Goal: Task Accomplishment & Management: Complete application form

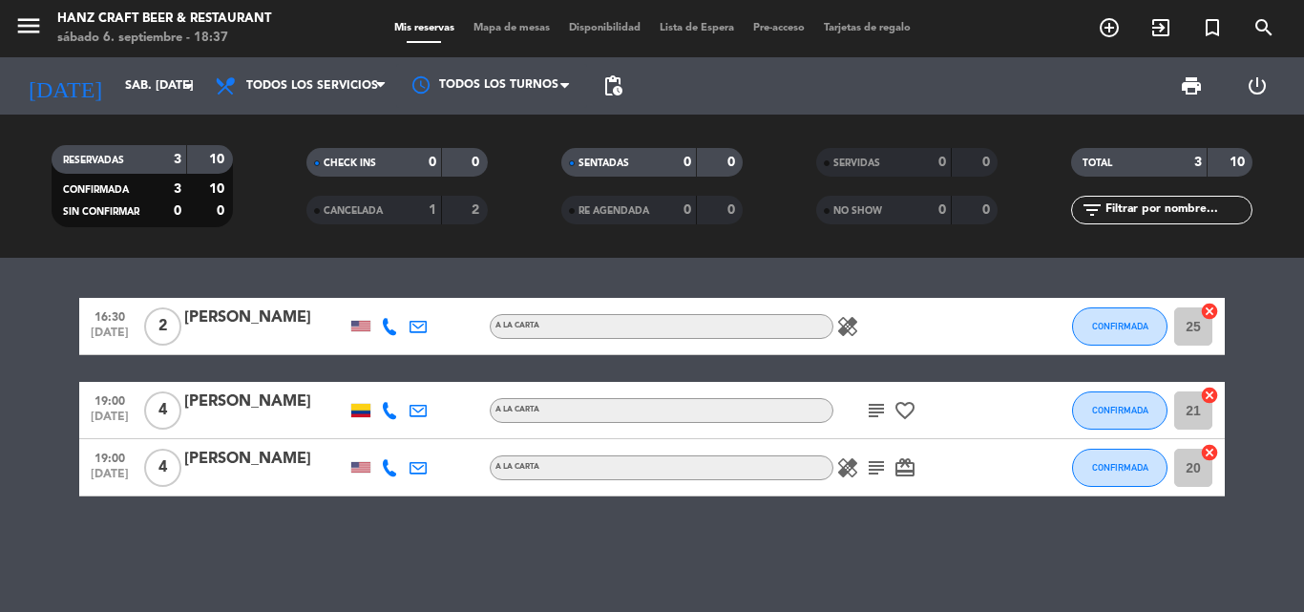
click at [852, 471] on icon "healing" at bounding box center [847, 467] width 23 height 23
click at [789, 473] on div "A la carta" at bounding box center [662, 467] width 344 height 25
click at [877, 464] on icon "subject" at bounding box center [876, 467] width 23 height 23
click at [873, 466] on icon "subject" at bounding box center [876, 467] width 23 height 23
click at [916, 476] on icon "card_giftcard" at bounding box center [905, 467] width 23 height 23
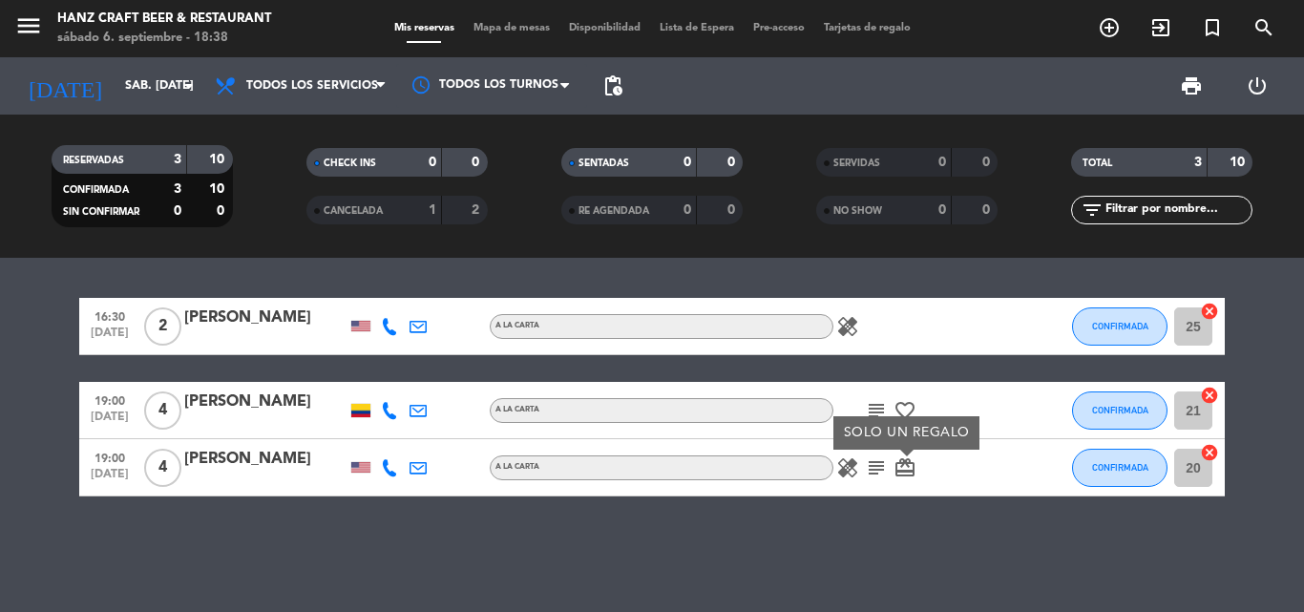
click at [869, 400] on icon "subject" at bounding box center [876, 410] width 23 height 23
click at [903, 408] on icon "favorite_border" at bounding box center [905, 410] width 23 height 23
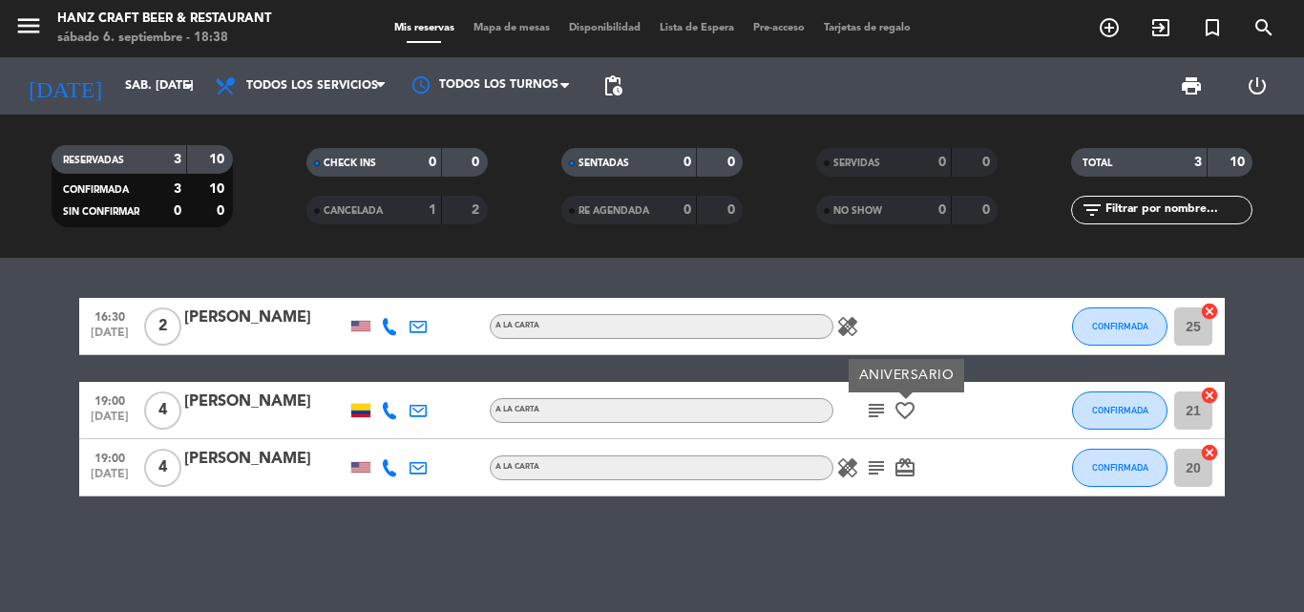
click at [868, 471] on icon "subject" at bounding box center [876, 467] width 23 height 23
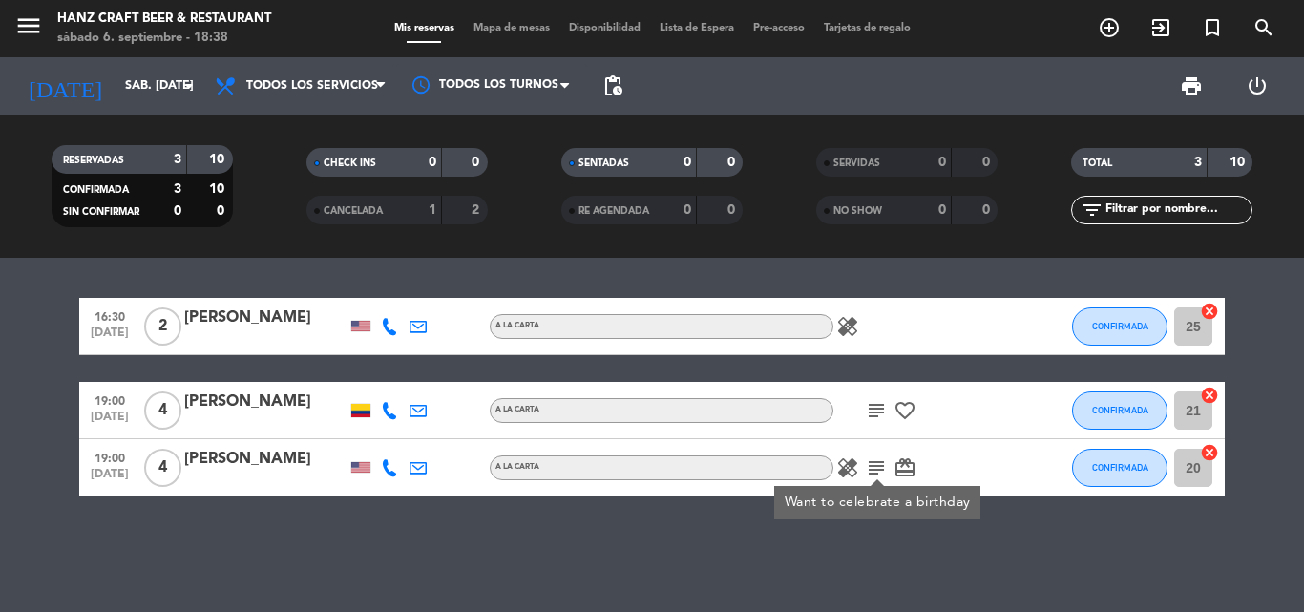
click at [365, 408] on div at bounding box center [360, 410] width 19 height 13
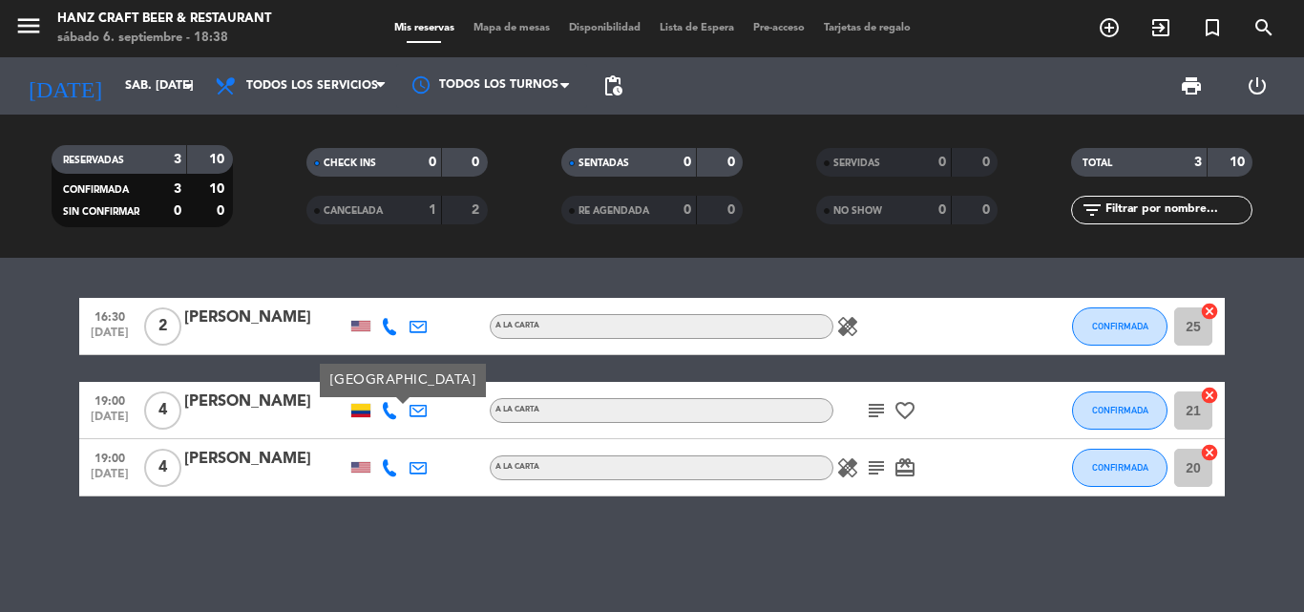
click at [880, 411] on icon "subject" at bounding box center [876, 410] width 23 height 23
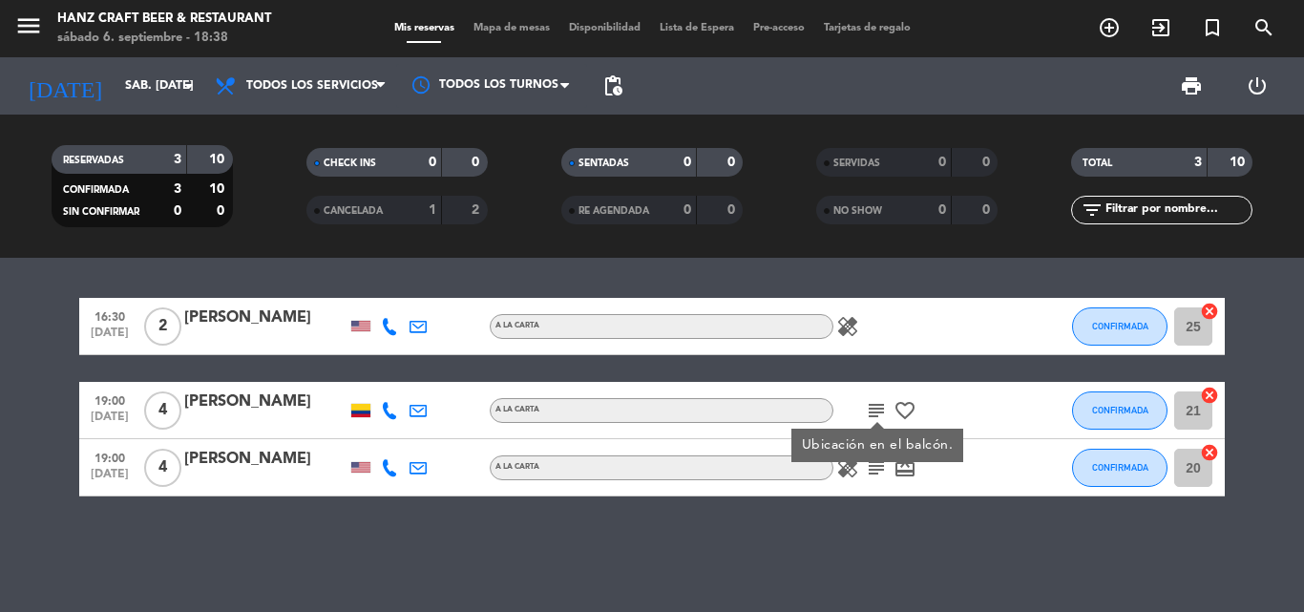
click at [937, 422] on div "subject Ubicación en el balcón. favorite_border" at bounding box center [920, 410] width 172 height 56
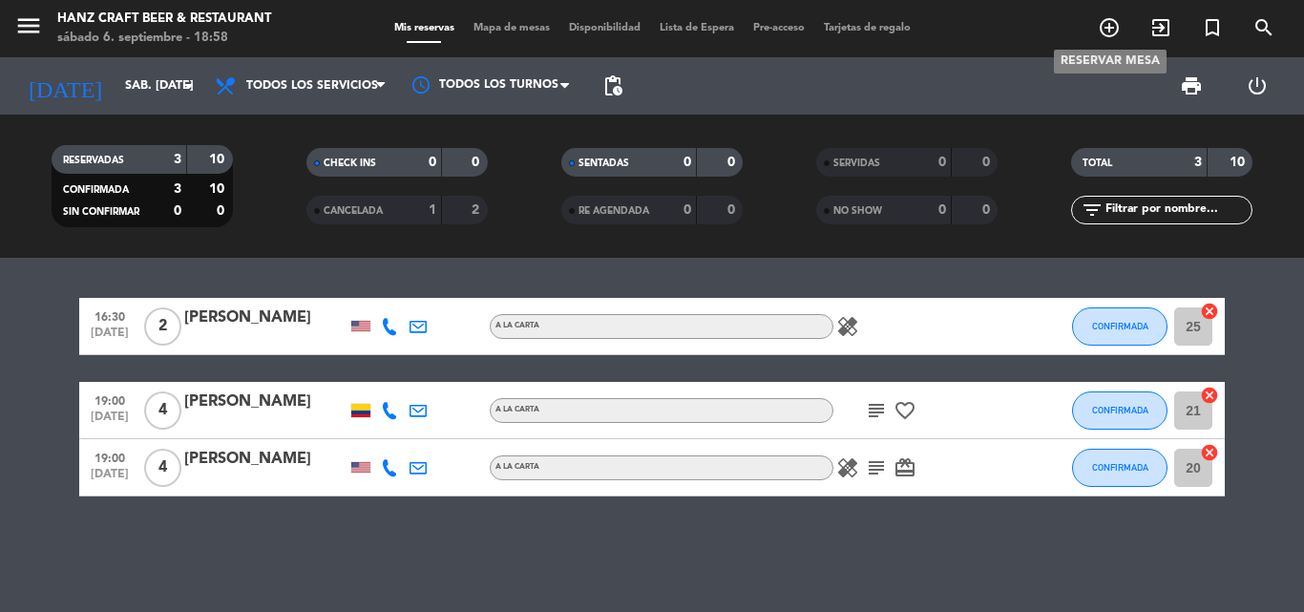
click at [1111, 26] on icon "add_circle_outline" at bounding box center [1109, 27] width 23 height 23
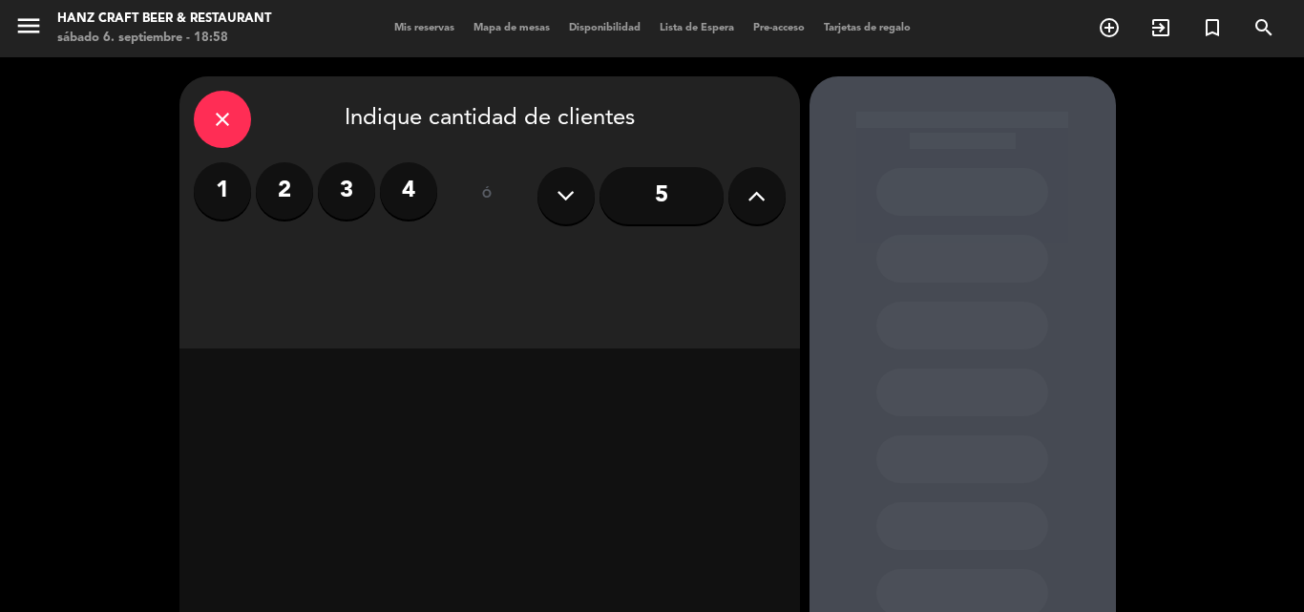
click at [399, 188] on label "4" at bounding box center [408, 190] width 57 height 57
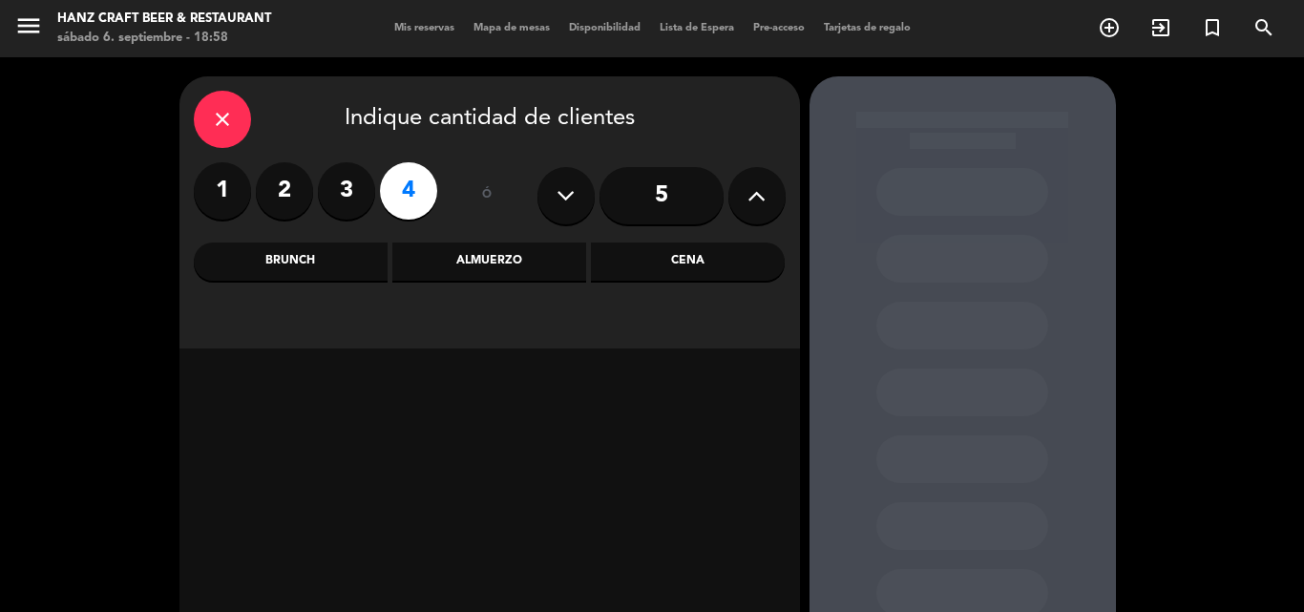
click at [694, 259] on div "Cena" at bounding box center [688, 262] width 194 height 38
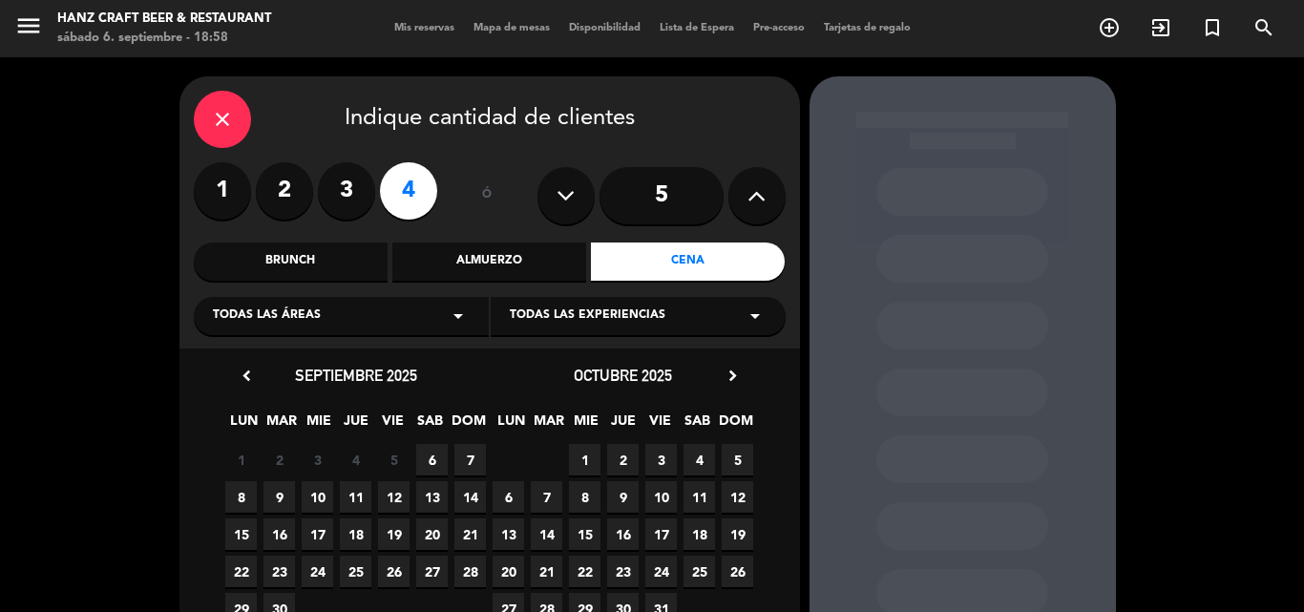
click at [658, 317] on span "Todas las experiencias" at bounding box center [588, 316] width 156 height 19
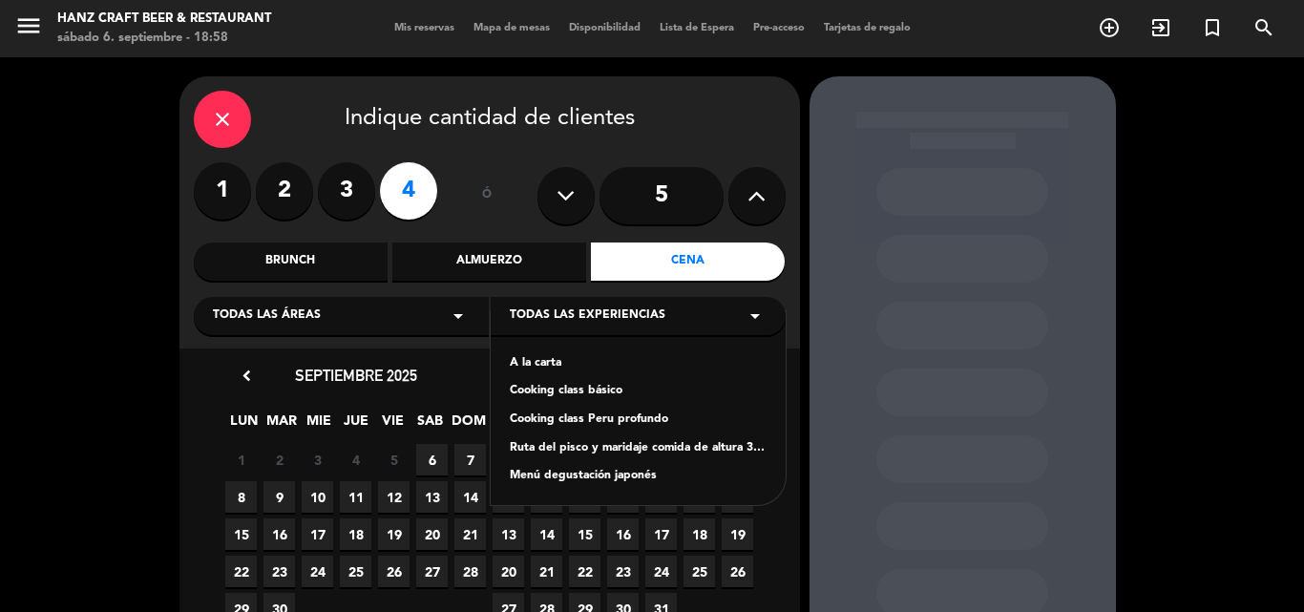
click at [609, 364] on div "A la carta" at bounding box center [638, 363] width 257 height 19
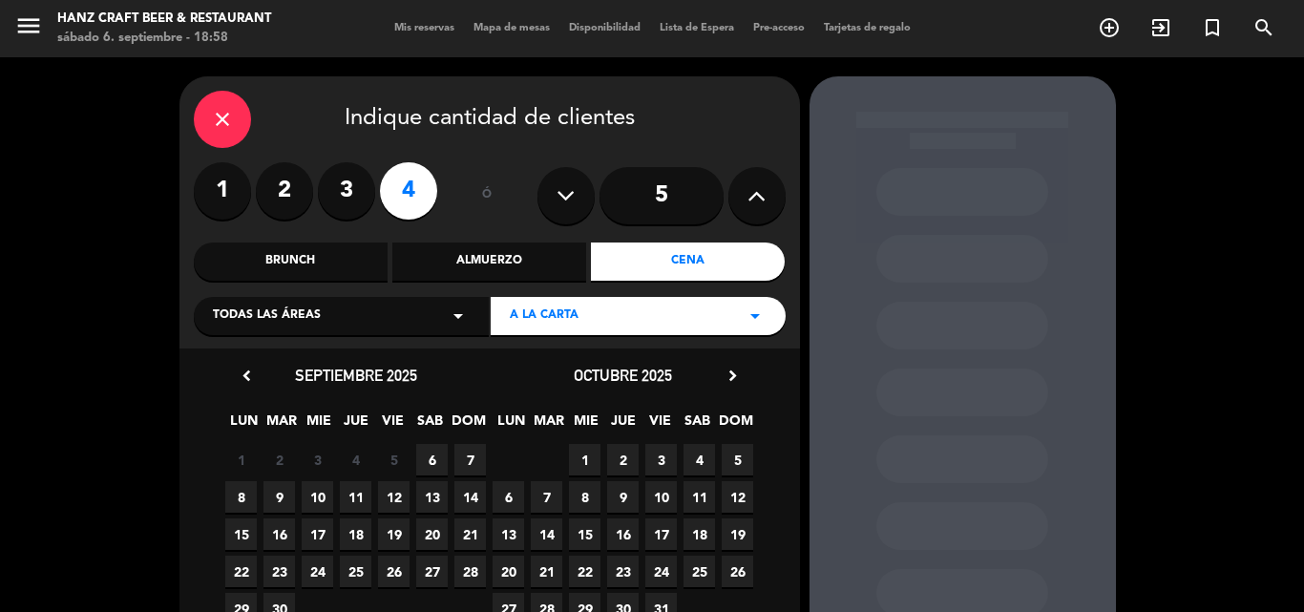
click at [319, 498] on span "10" at bounding box center [318, 497] width 32 height 32
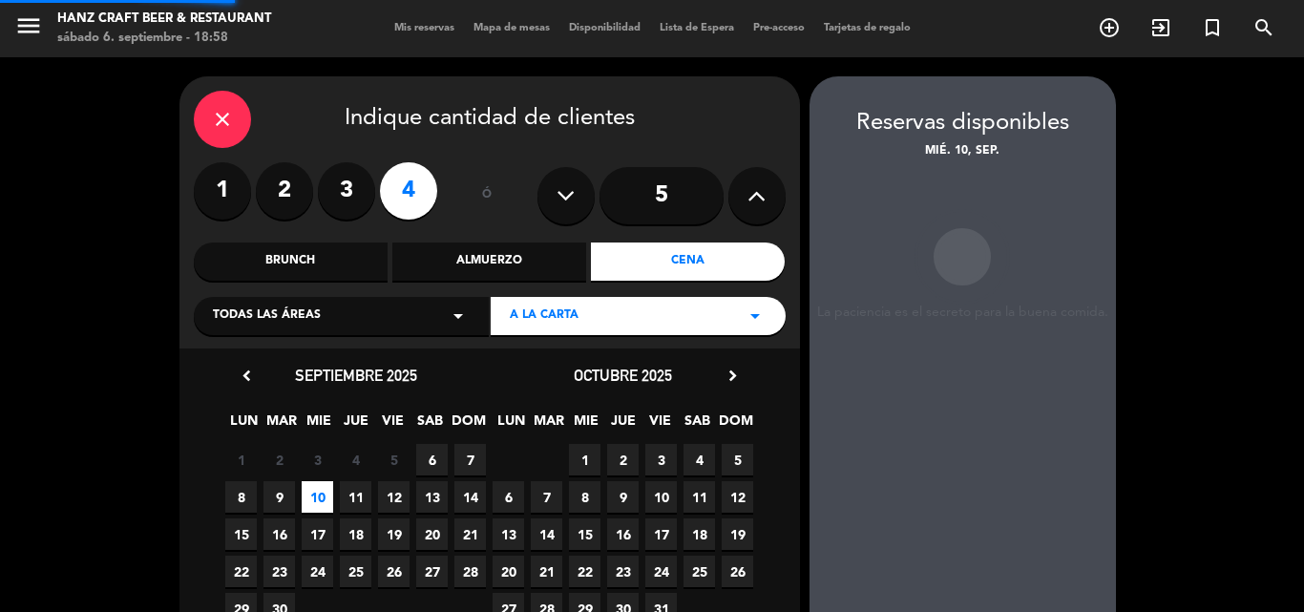
scroll to position [76, 0]
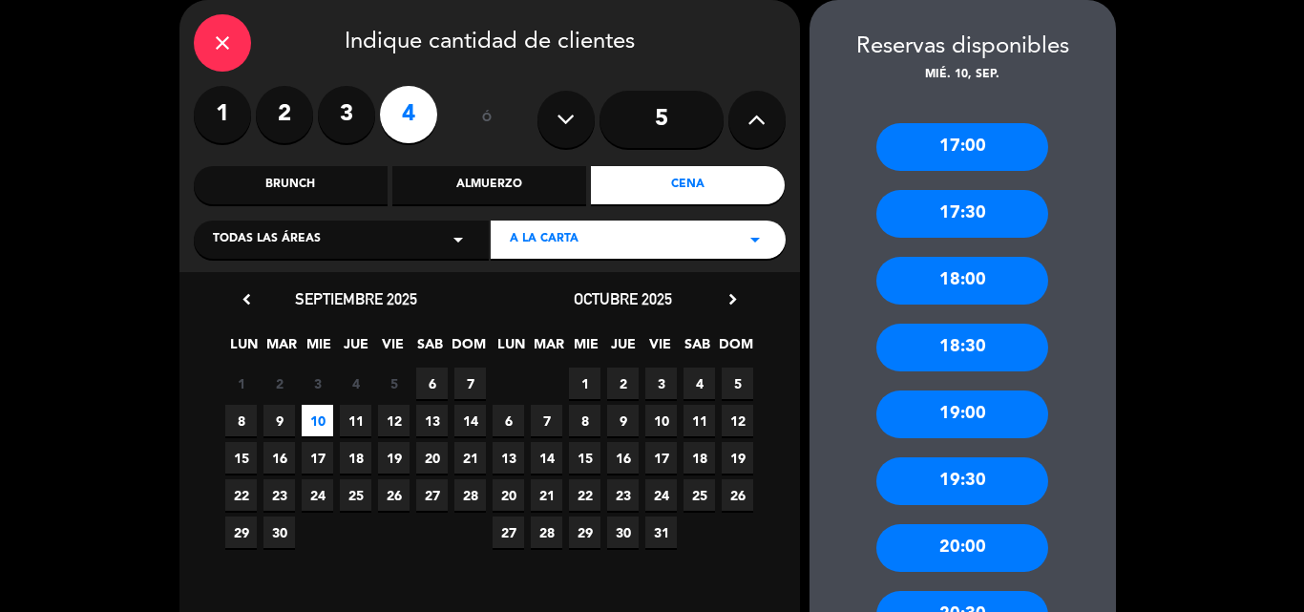
click at [1001, 284] on div "18:00" at bounding box center [963, 281] width 172 height 48
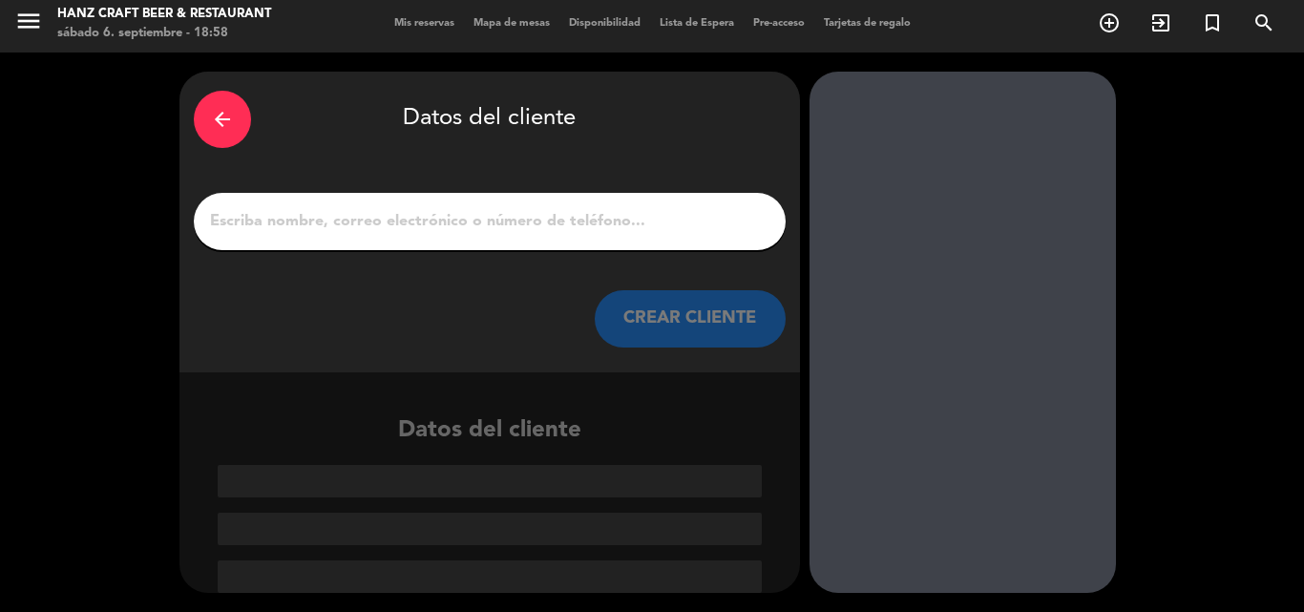
scroll to position [5, 0]
click at [555, 237] on div at bounding box center [490, 221] width 592 height 57
click at [547, 209] on div at bounding box center [490, 221] width 592 height 57
click at [502, 222] on input "1" at bounding box center [489, 221] width 563 height 27
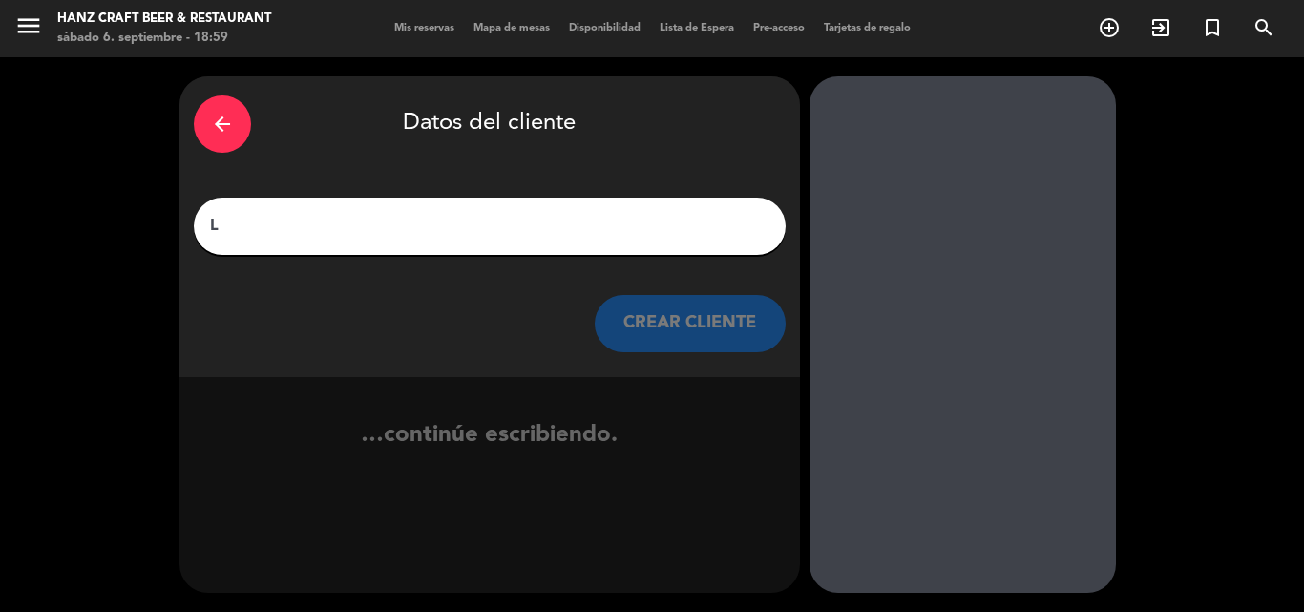
scroll to position [0, 0]
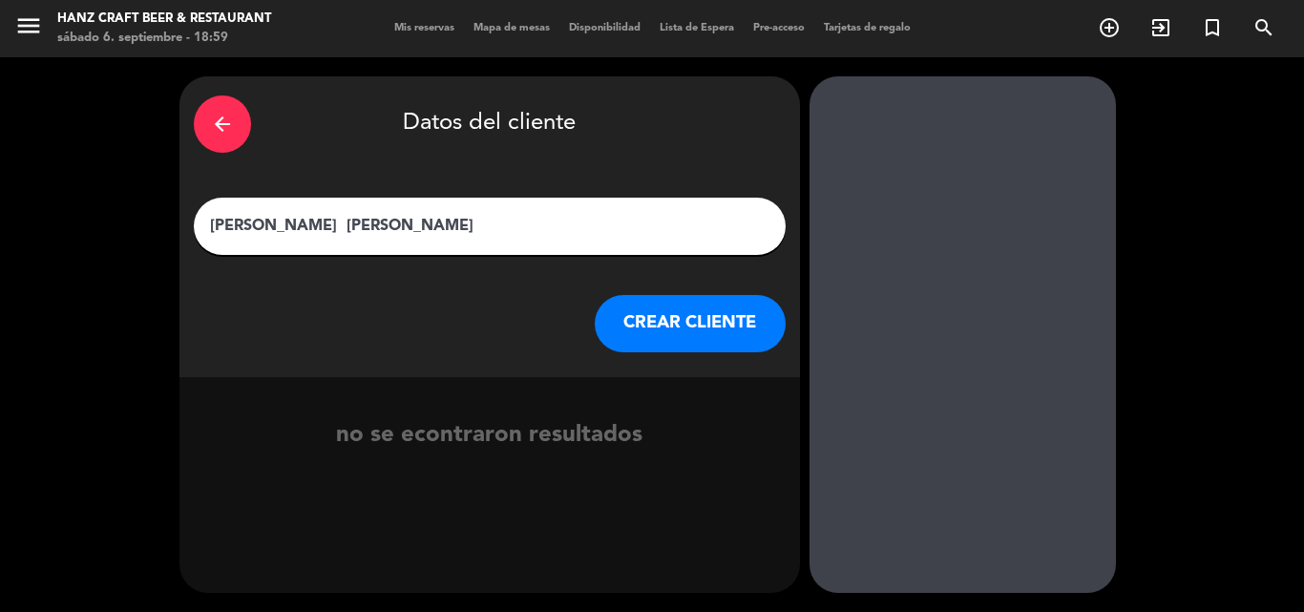
type input "[PERSON_NAME] [PERSON_NAME]"
click at [704, 324] on button "CREAR CLIENTE" at bounding box center [690, 323] width 191 height 57
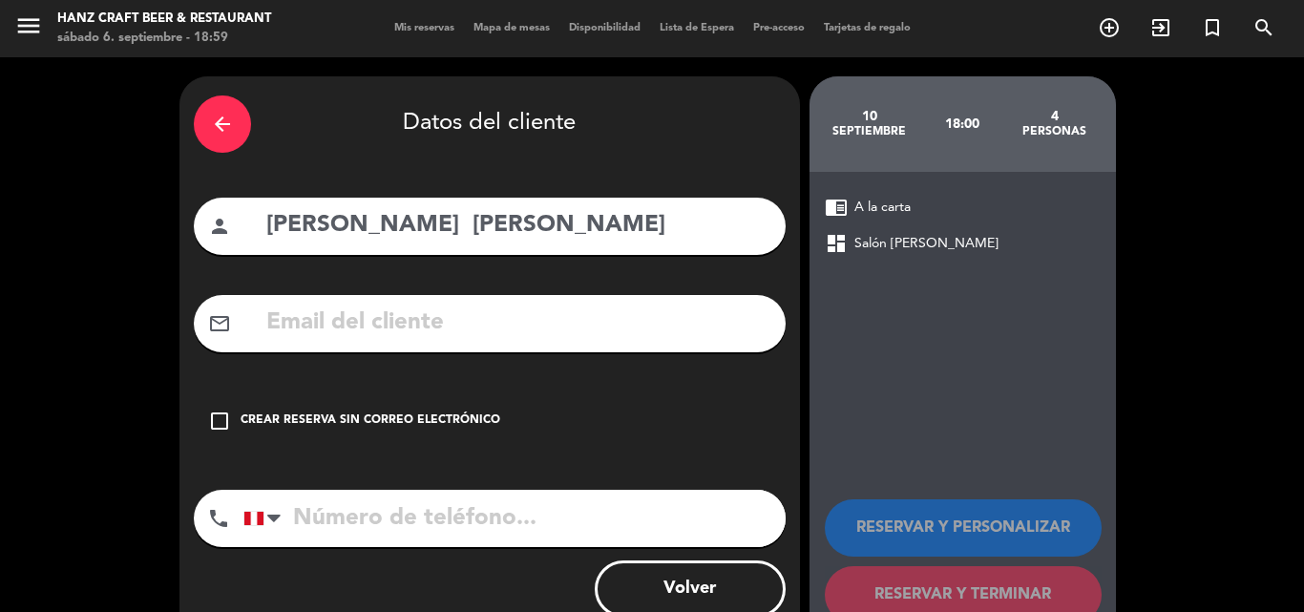
click at [835, 250] on span "dashboard" at bounding box center [836, 243] width 23 height 23
click at [879, 245] on span "Salón [PERSON_NAME]" at bounding box center [927, 244] width 144 height 22
click at [215, 422] on icon "check_box_outline_blank" at bounding box center [219, 421] width 23 height 23
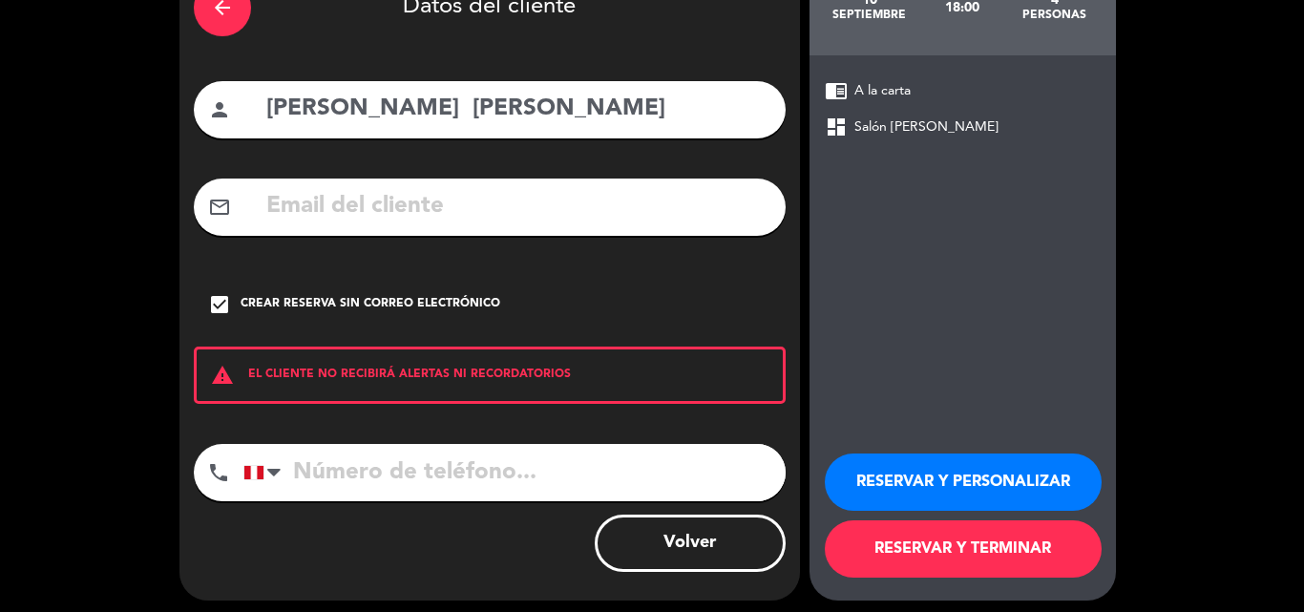
scroll to position [124, 0]
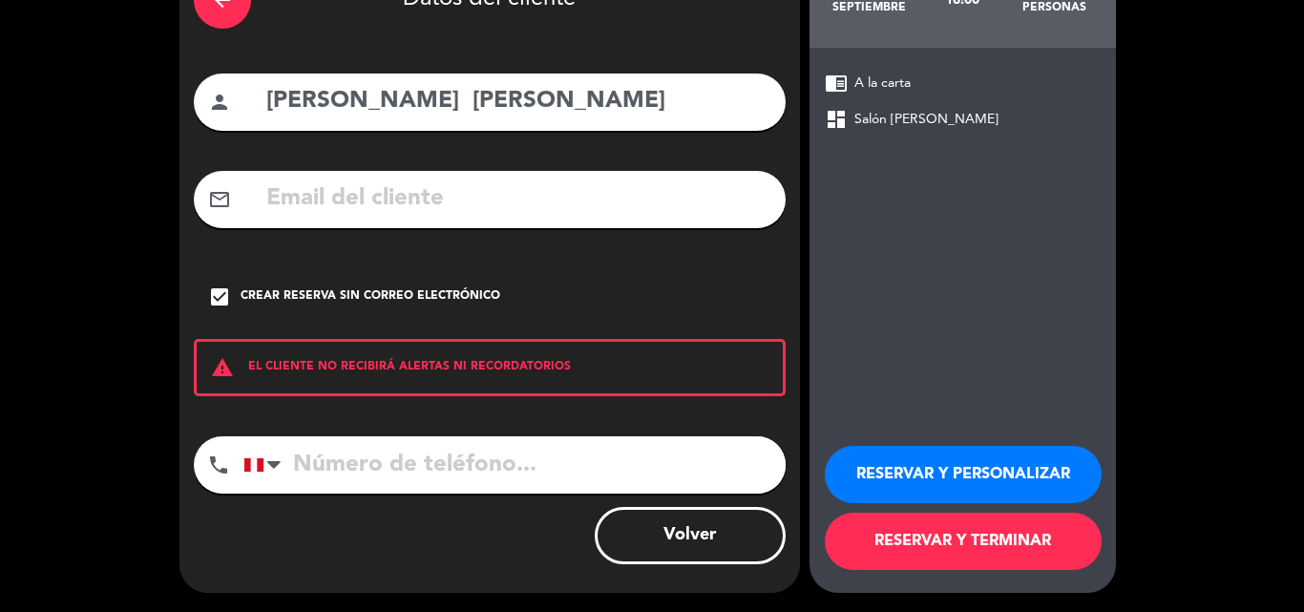
click at [992, 476] on button "RESERVAR Y PERSONALIZAR" at bounding box center [963, 474] width 277 height 57
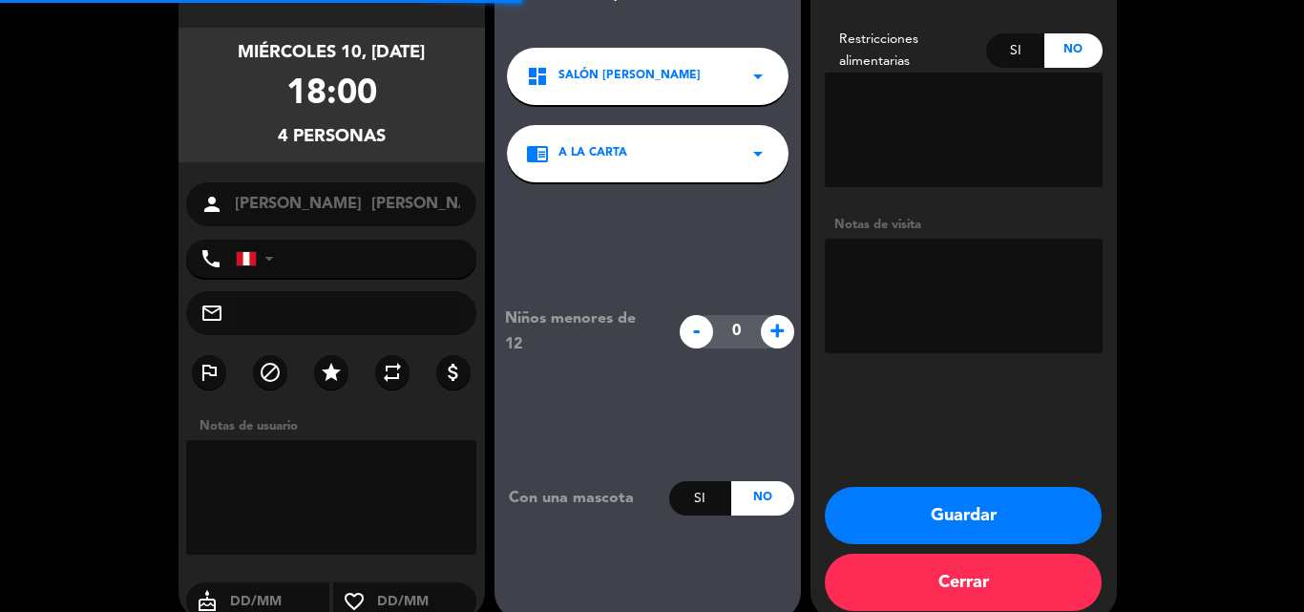
scroll to position [76, 0]
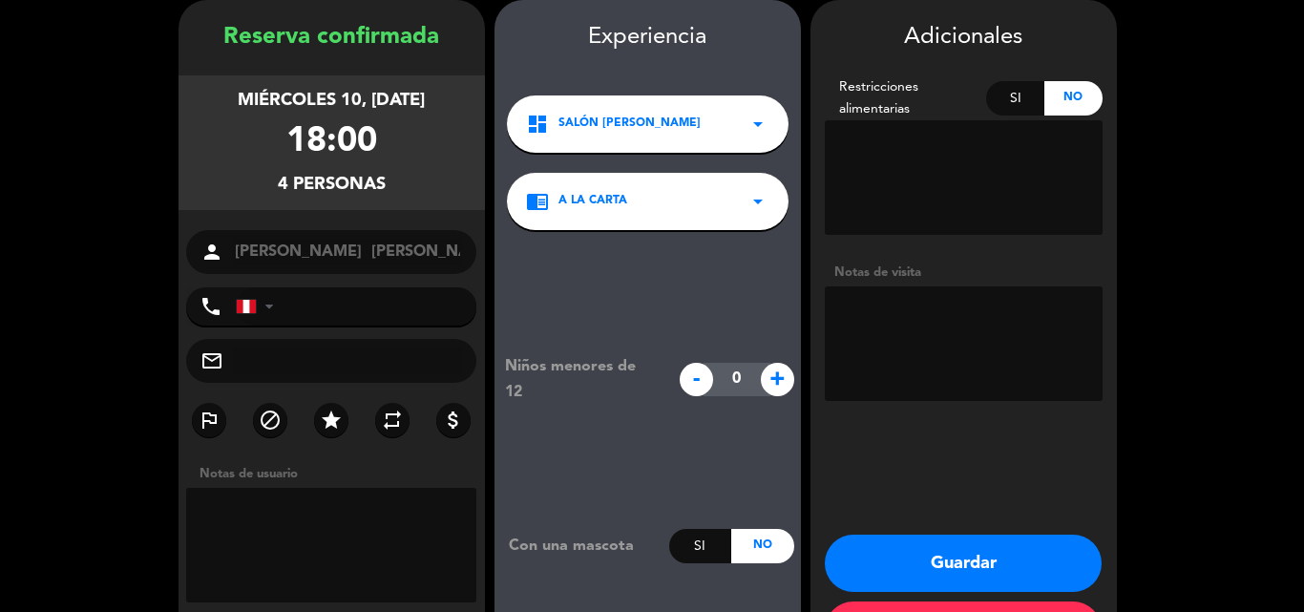
click at [888, 206] on textarea at bounding box center [964, 177] width 278 height 115
click at [891, 316] on textarea at bounding box center [964, 343] width 278 height 115
type textarea "MESA AL BALCON"
click at [961, 546] on button "Guardar" at bounding box center [963, 563] width 277 height 57
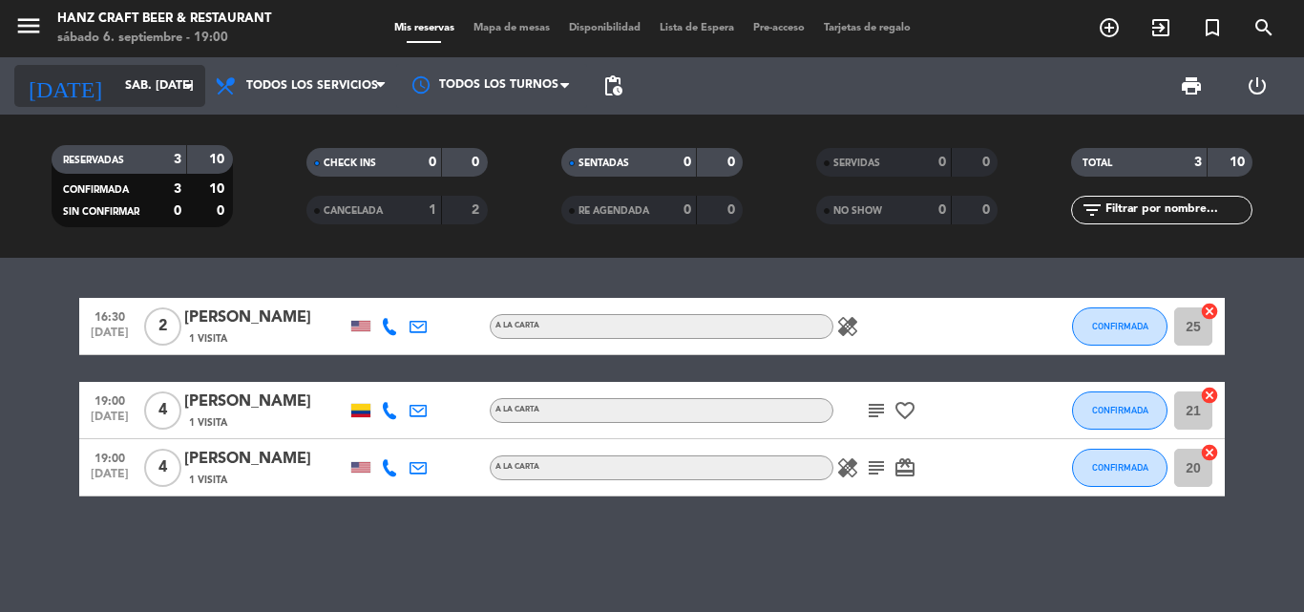
click at [190, 96] on icon "arrow_drop_down" at bounding box center [189, 85] width 23 height 23
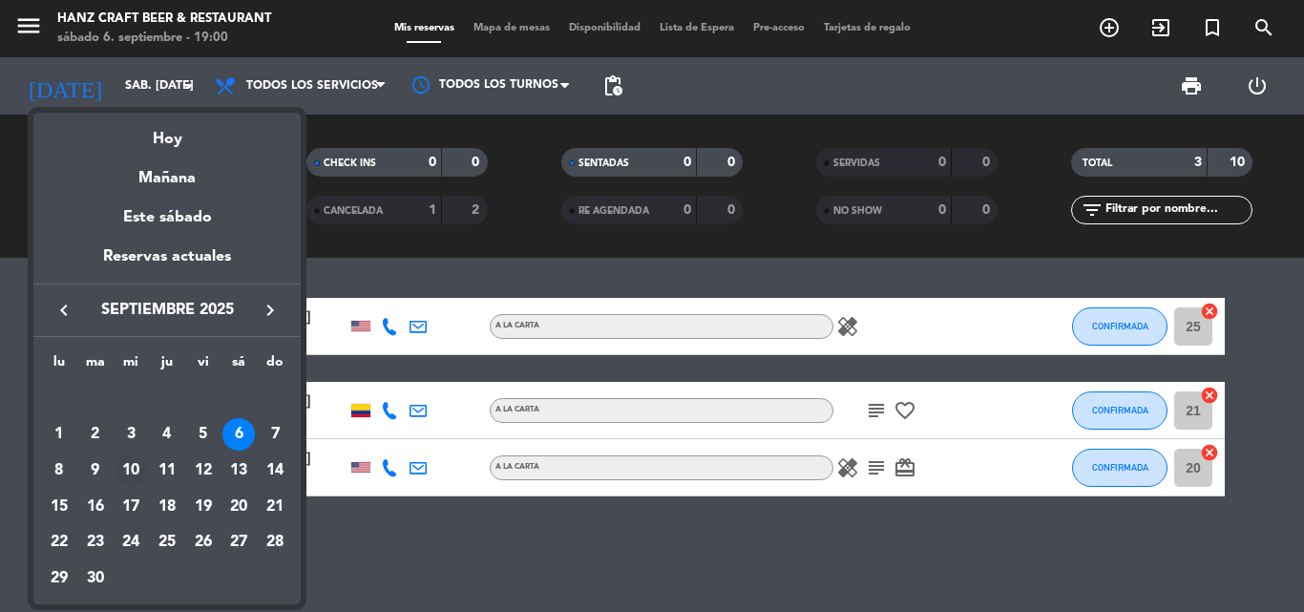
click at [133, 470] on div "10" at bounding box center [131, 471] width 32 height 32
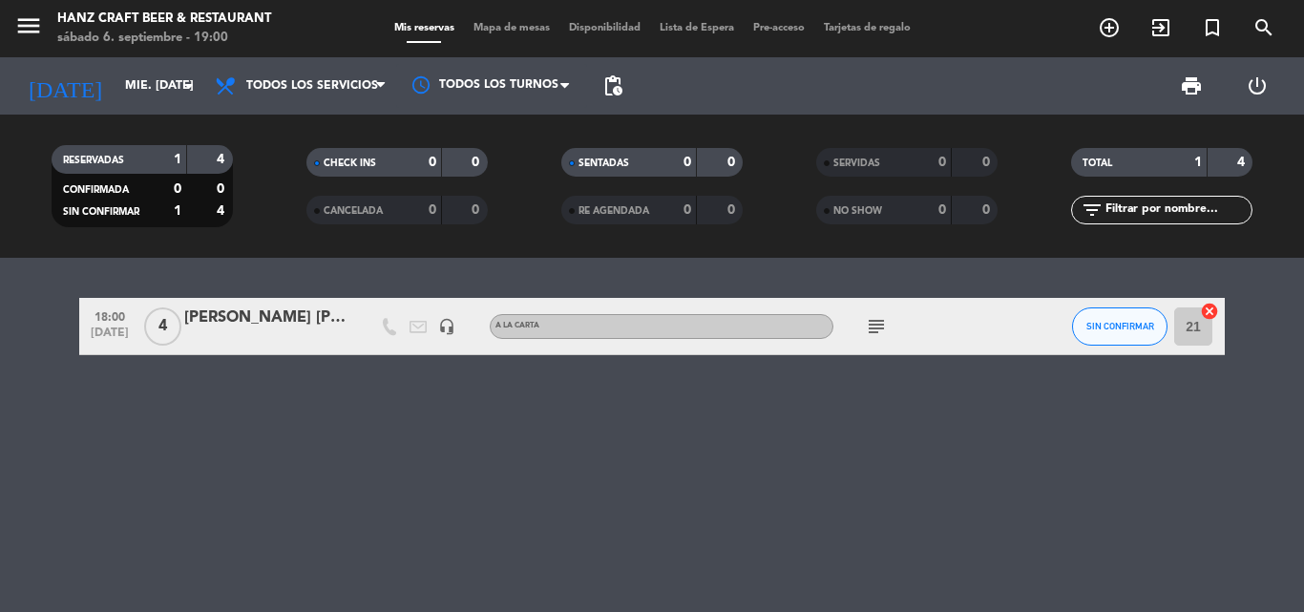
click at [868, 323] on icon "subject" at bounding box center [876, 326] width 23 height 23
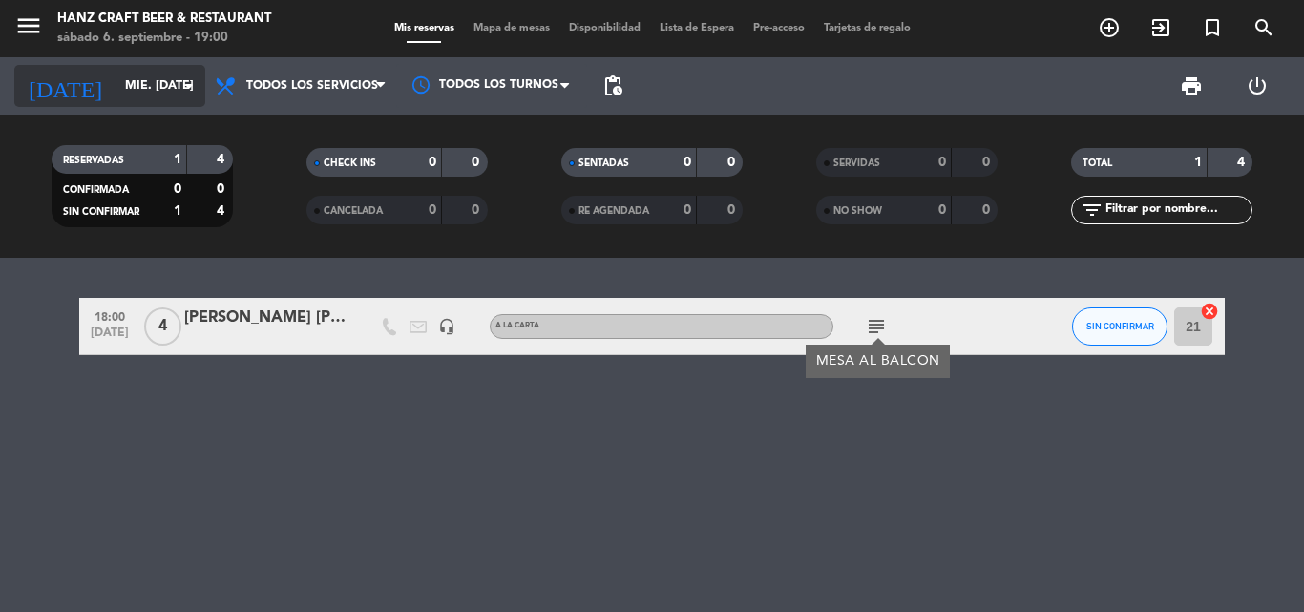
click at [167, 83] on input "mié. [DATE]" at bounding box center [196, 86] width 161 height 32
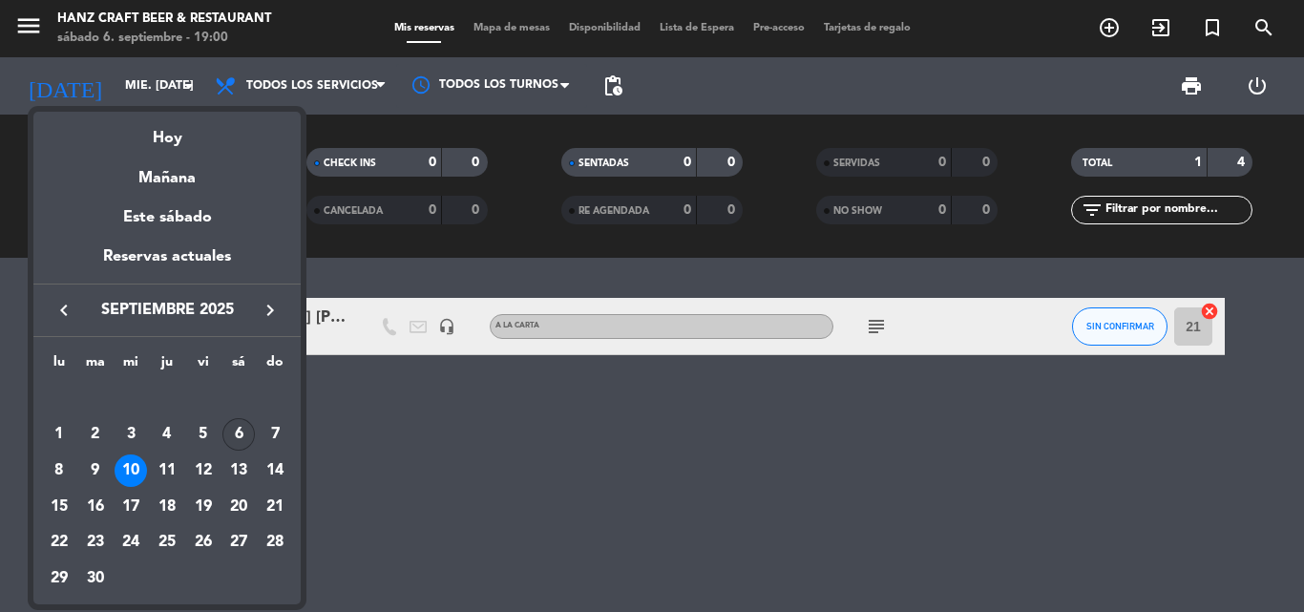
click at [230, 432] on div "6" at bounding box center [238, 434] width 32 height 32
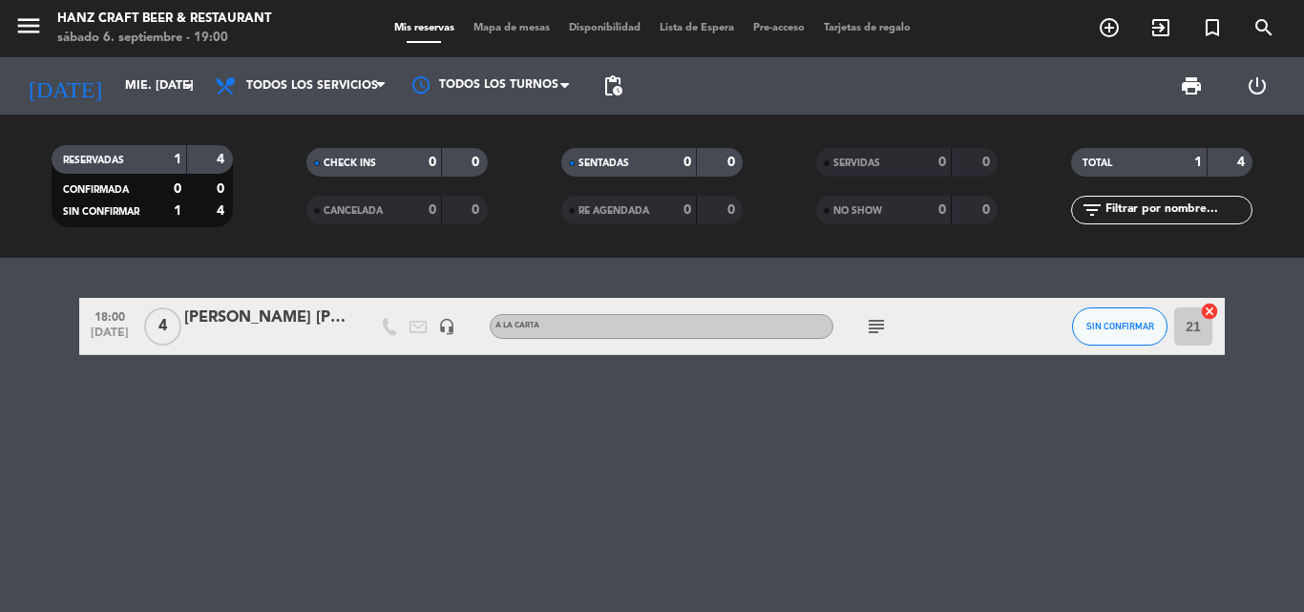
type input "sáb. [DATE]"
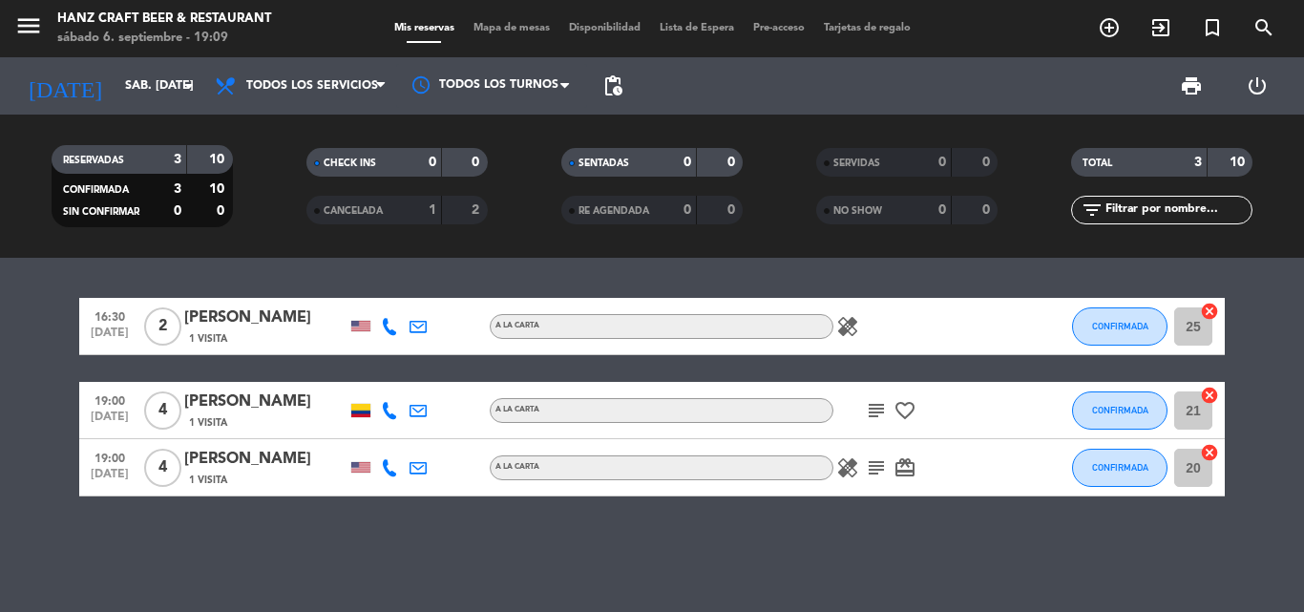
click at [884, 405] on icon "subject" at bounding box center [876, 410] width 23 height 23
click at [955, 368] on div "16:30 [DATE] 2 [PERSON_NAME] 1 Visita A la carta healing CONFIRMADA 25 cancel 1…" at bounding box center [652, 397] width 1146 height 199
click at [870, 412] on icon "subject" at bounding box center [876, 410] width 23 height 23
click at [895, 407] on icon "favorite_border" at bounding box center [905, 410] width 23 height 23
click at [1110, 421] on button "CONFIRMADA" at bounding box center [1119, 410] width 95 height 38
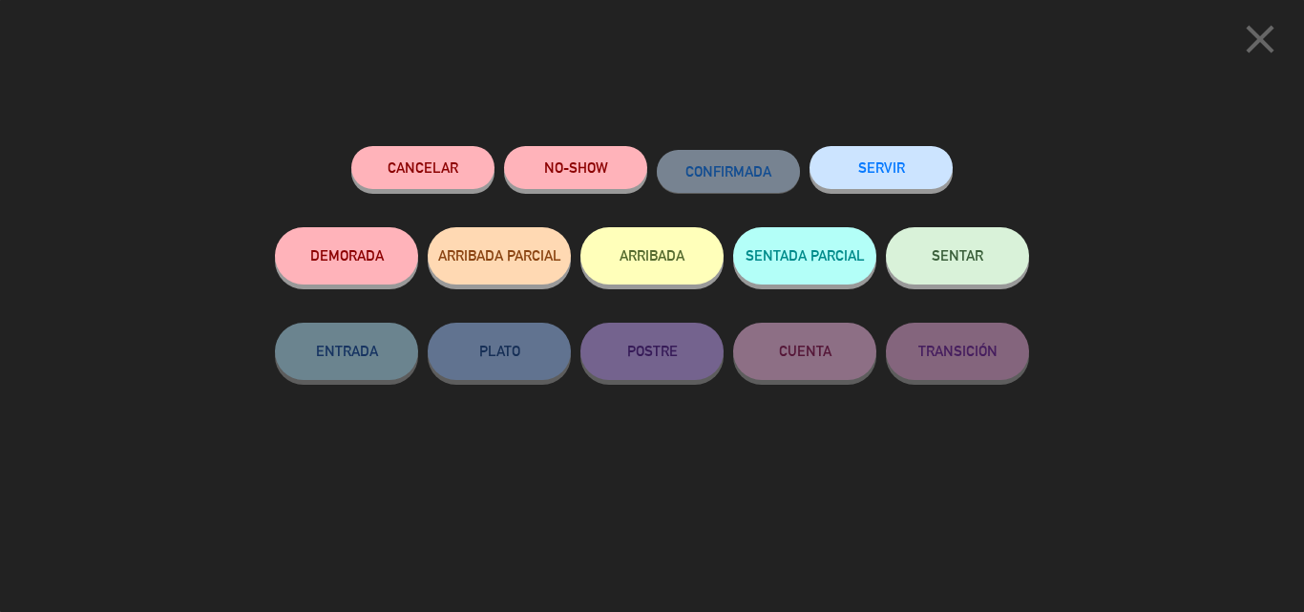
click at [942, 264] on button "SENTAR" at bounding box center [957, 255] width 143 height 57
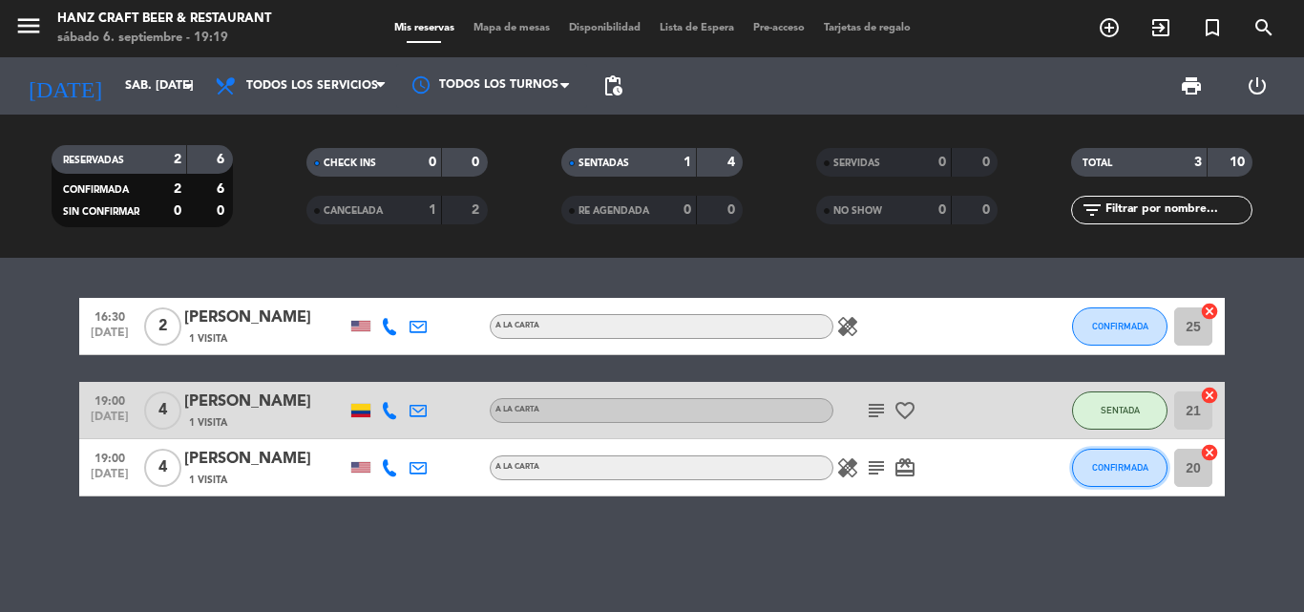
click at [1132, 476] on button "CONFIRMADA" at bounding box center [1119, 468] width 95 height 38
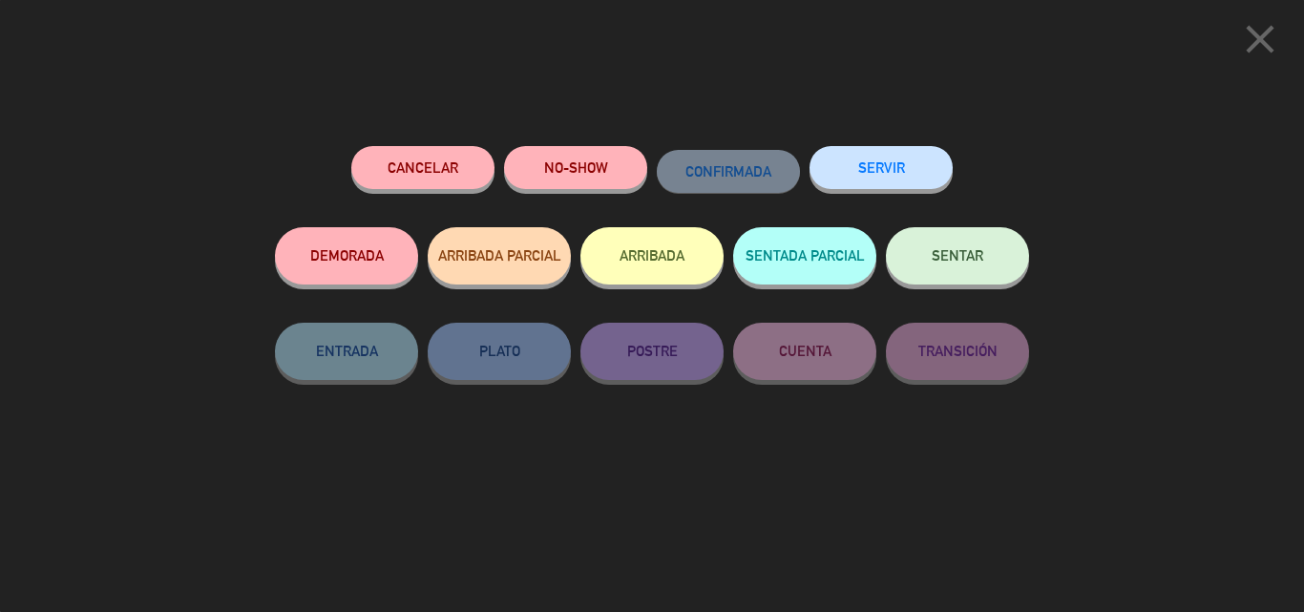
click at [980, 241] on button "SENTAR" at bounding box center [957, 255] width 143 height 57
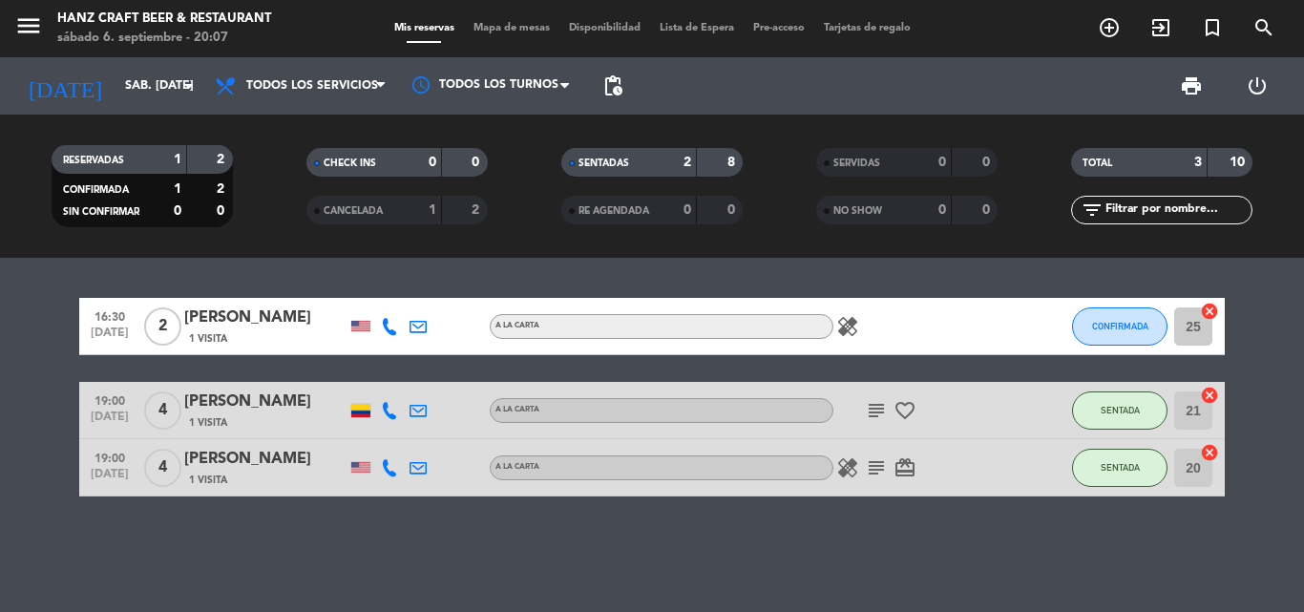
click at [570, 562] on div "16:30 [DATE] 2 [PERSON_NAME] 1 Visita A la carta healing CONFIRMADA 25 cancel 1…" at bounding box center [652, 435] width 1304 height 354
click at [899, 405] on icon "favorite_border" at bounding box center [905, 410] width 23 height 23
click at [785, 416] on div "A la carta" at bounding box center [662, 410] width 344 height 25
click at [901, 411] on icon "favorite_border" at bounding box center [905, 410] width 23 height 23
click at [877, 409] on icon "subject" at bounding box center [876, 410] width 23 height 23
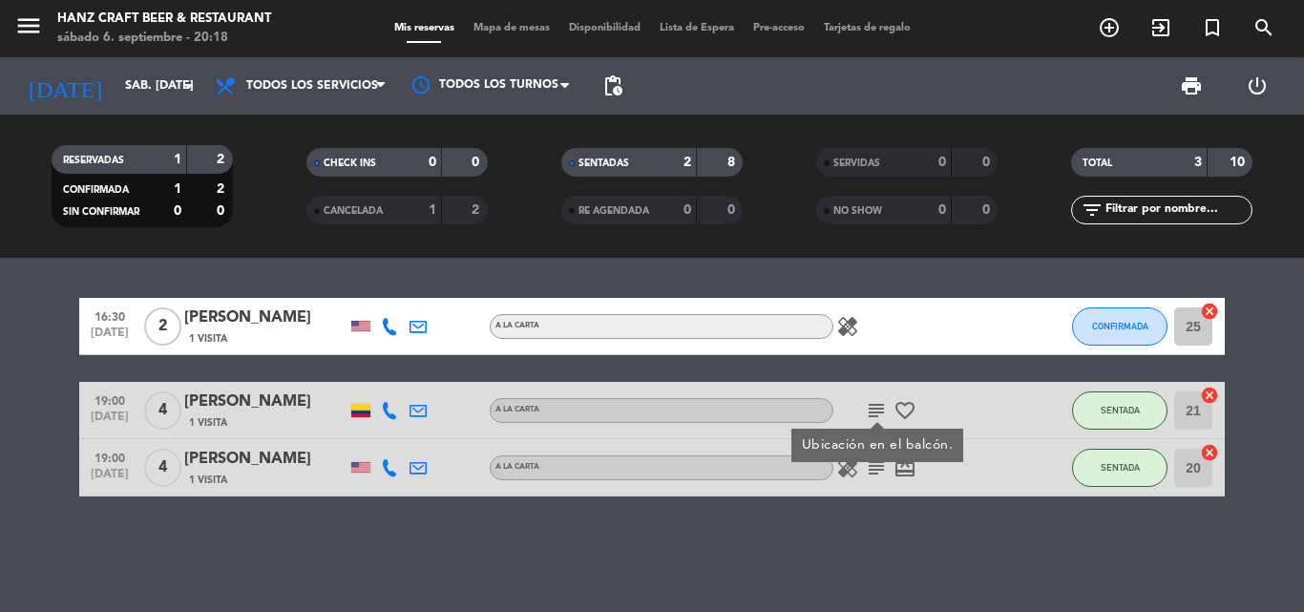
click at [902, 473] on icon "card_giftcard" at bounding box center [905, 467] width 23 height 23
click at [876, 472] on icon "subject" at bounding box center [876, 467] width 23 height 23
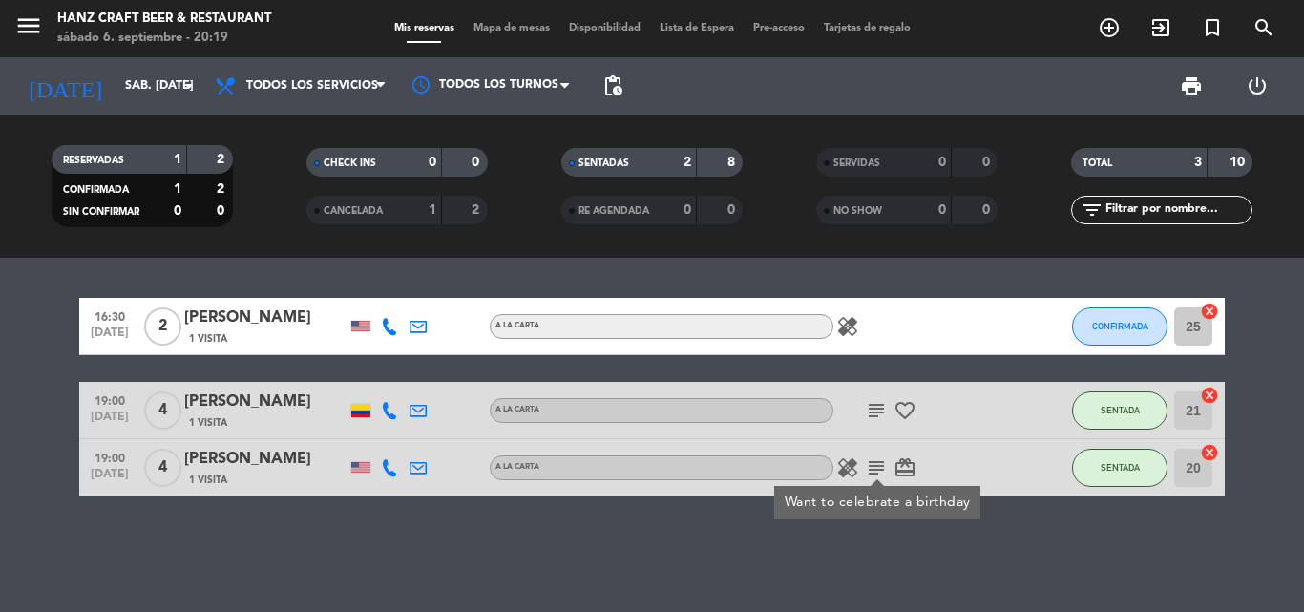
click at [856, 466] on icon "healing" at bounding box center [847, 467] width 23 height 23
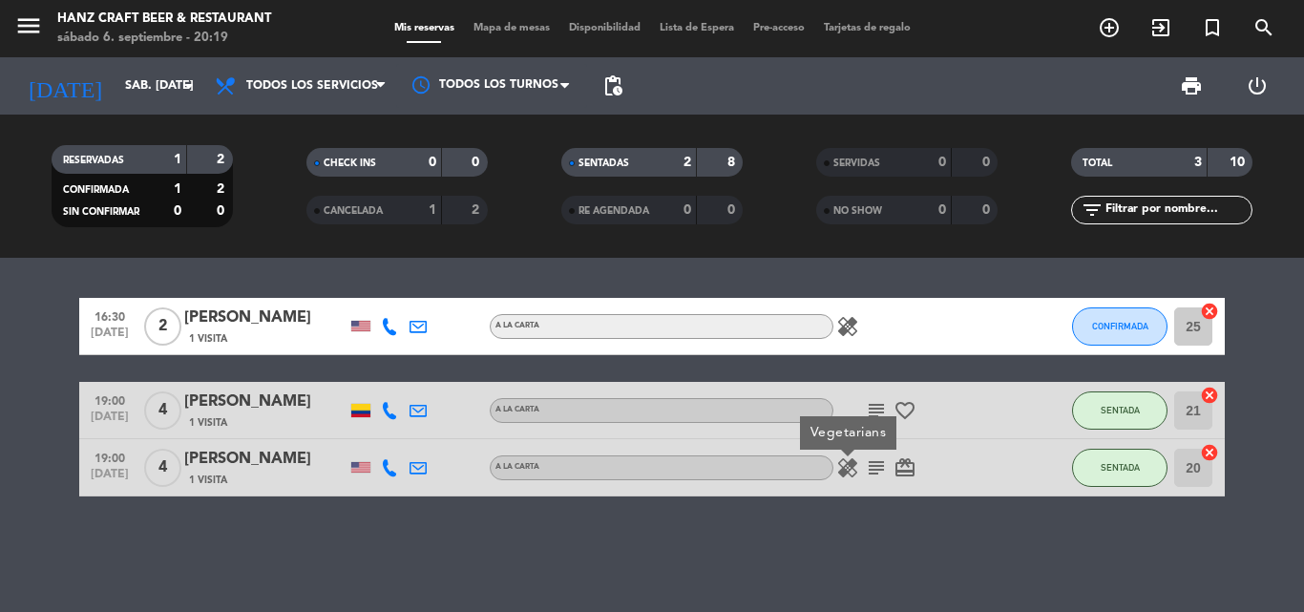
click at [876, 464] on icon "subject" at bounding box center [876, 467] width 23 height 23
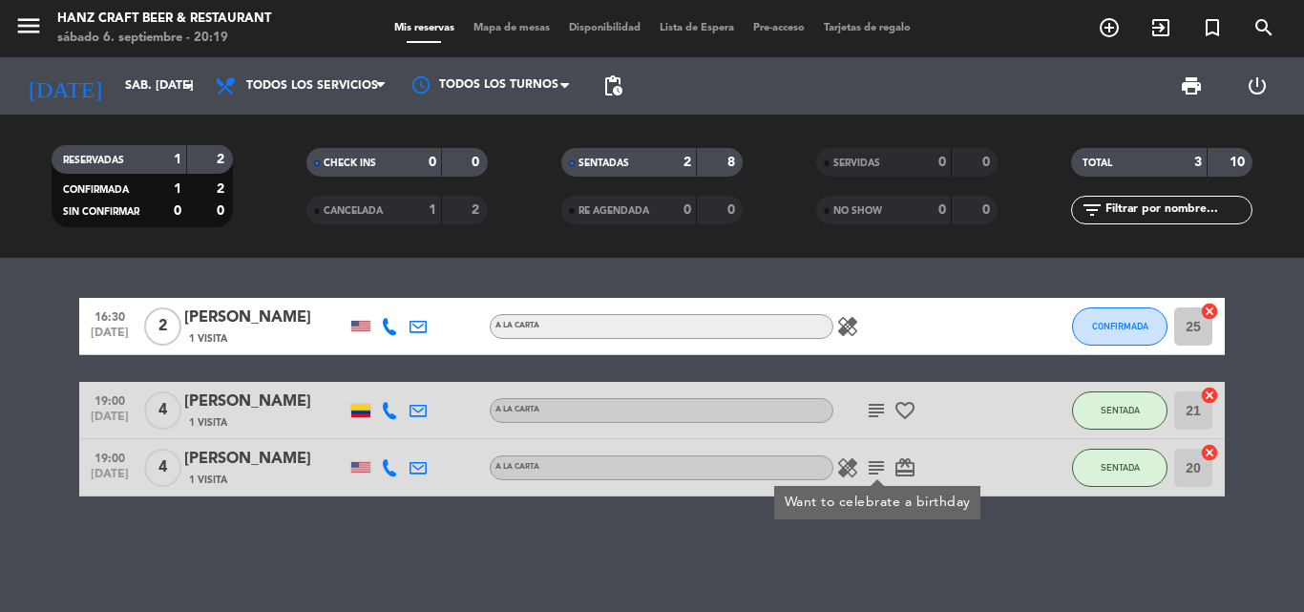
click at [906, 467] on icon "card_giftcard" at bounding box center [905, 467] width 23 height 23
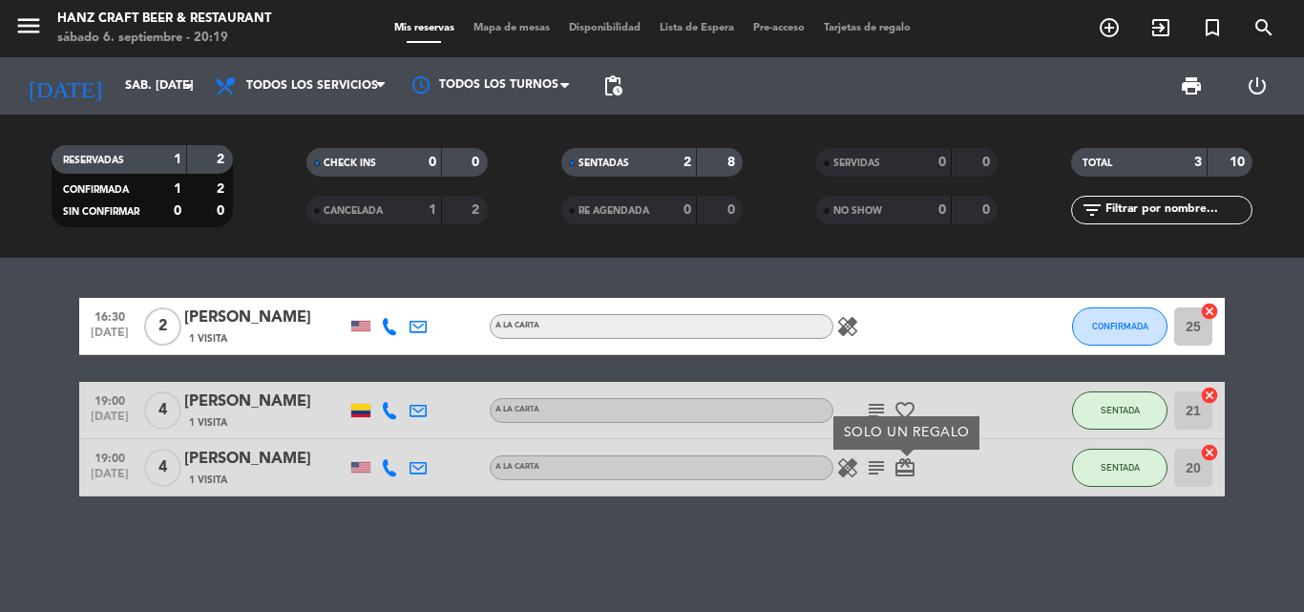
click at [926, 496] on div "19:00 [DATE] 4 [PERSON_NAME] 1 Visita A la carta healing subject card_giftcard …" at bounding box center [652, 467] width 1146 height 57
click at [870, 471] on icon "subject" at bounding box center [876, 467] width 23 height 23
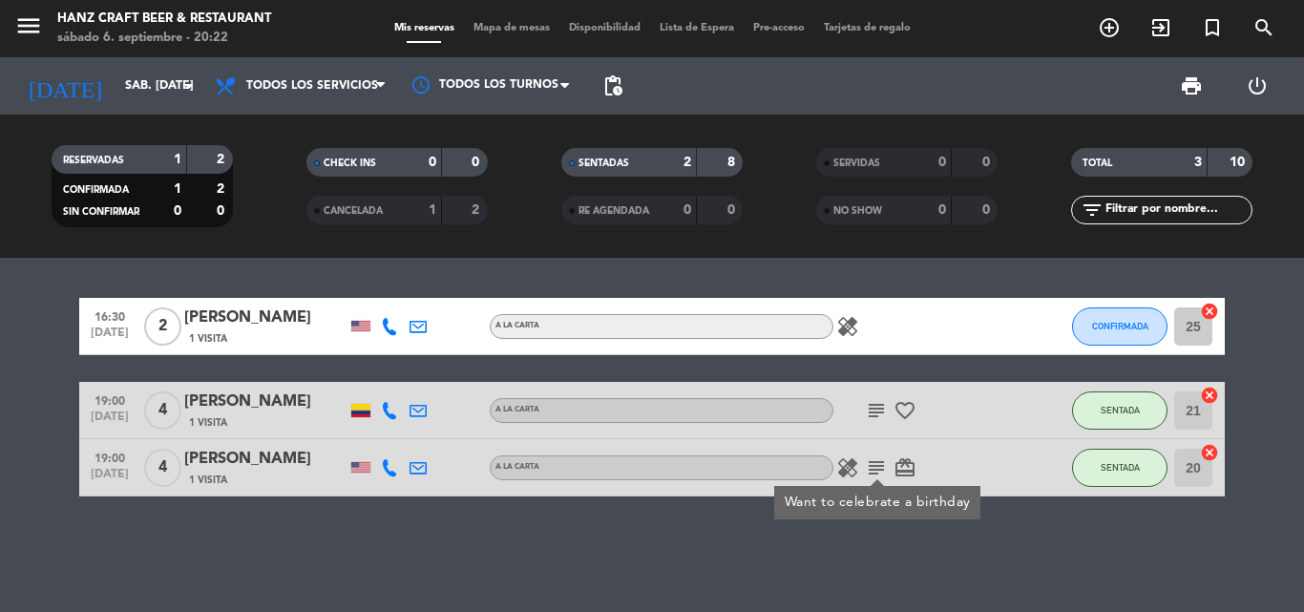
click at [908, 470] on icon "card_giftcard" at bounding box center [905, 467] width 23 height 23
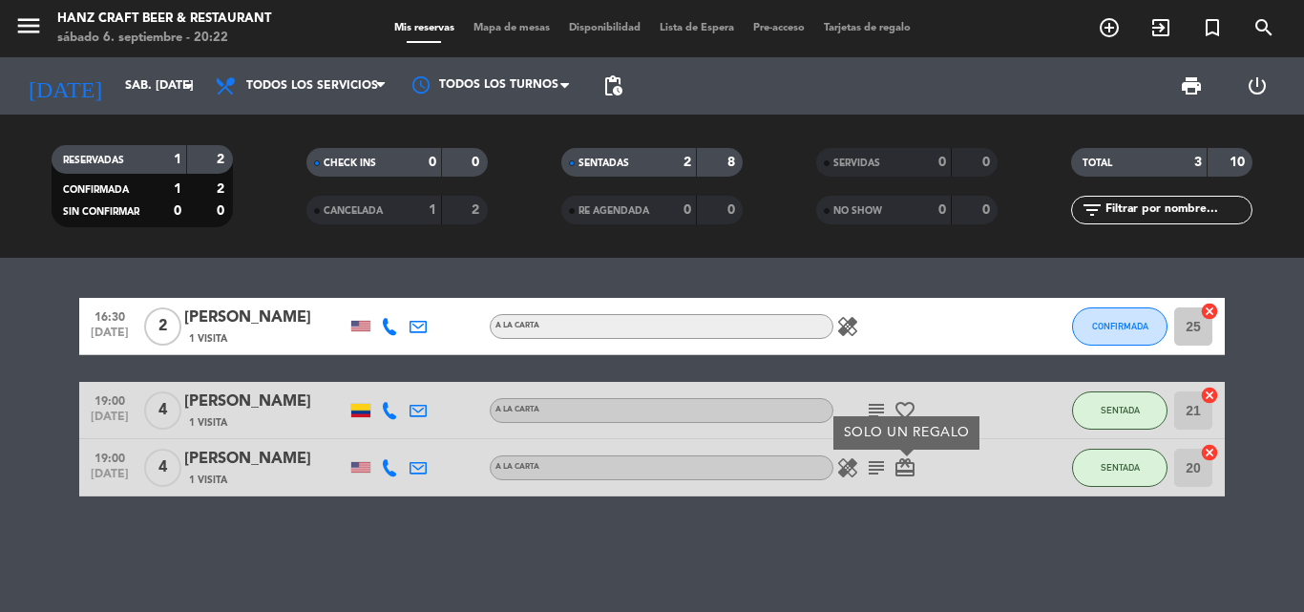
click at [849, 465] on icon "healing" at bounding box center [847, 467] width 23 height 23
click at [872, 470] on icon "subject" at bounding box center [876, 467] width 23 height 23
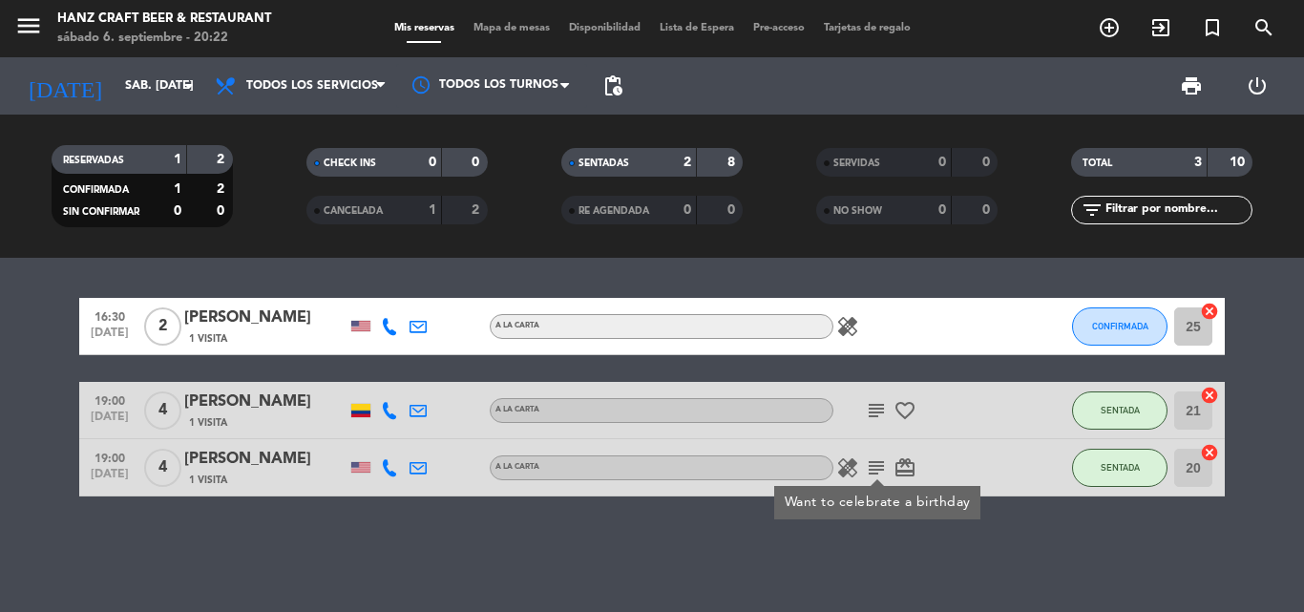
click at [912, 410] on icon "favorite_border" at bounding box center [905, 410] width 23 height 23
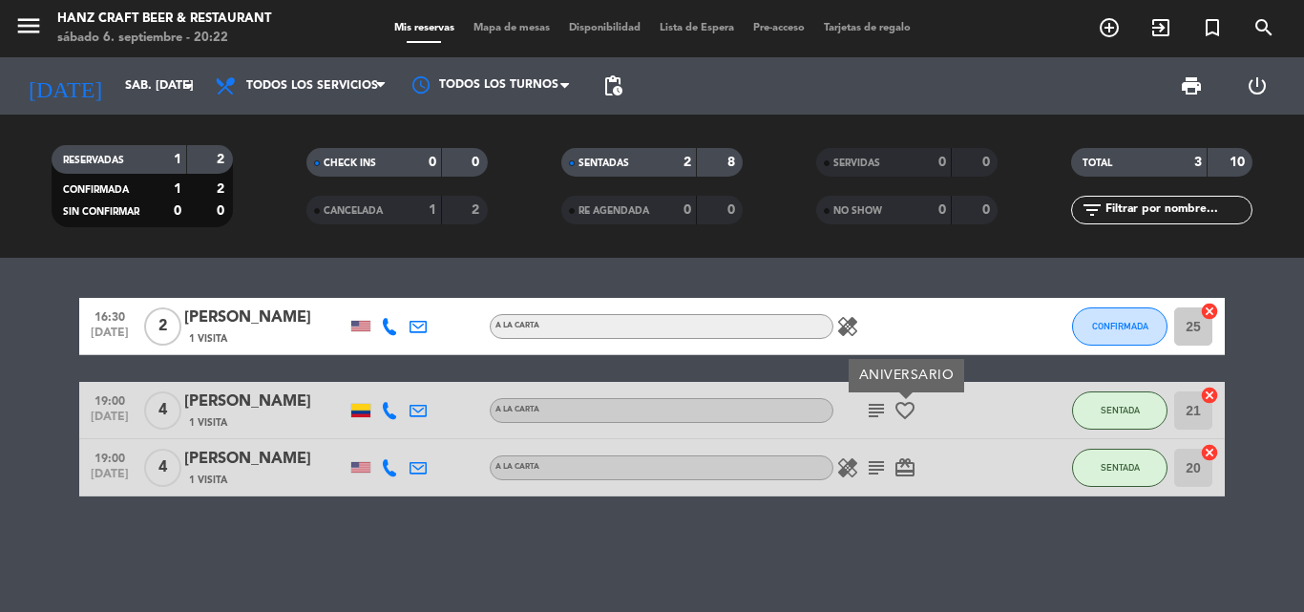
click at [877, 405] on icon "subject" at bounding box center [876, 410] width 23 height 23
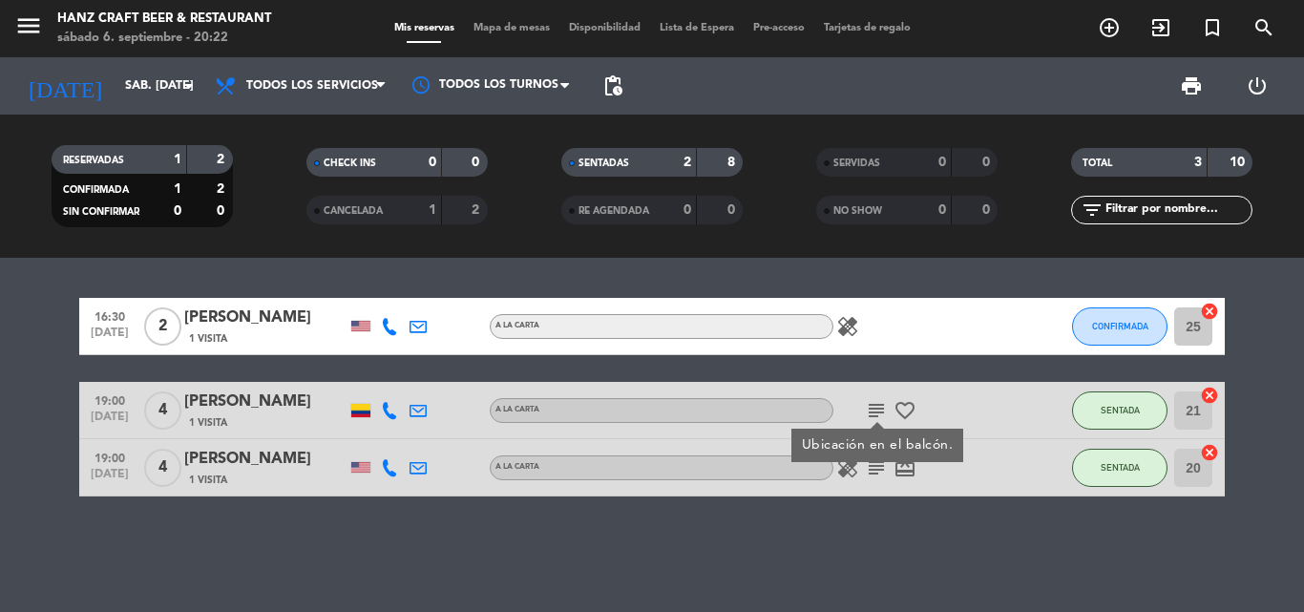
click at [987, 416] on div "subject Ubicación en el balcón. favorite_border" at bounding box center [920, 410] width 172 height 56
click at [166, 406] on span "4" at bounding box center [162, 410] width 37 height 38
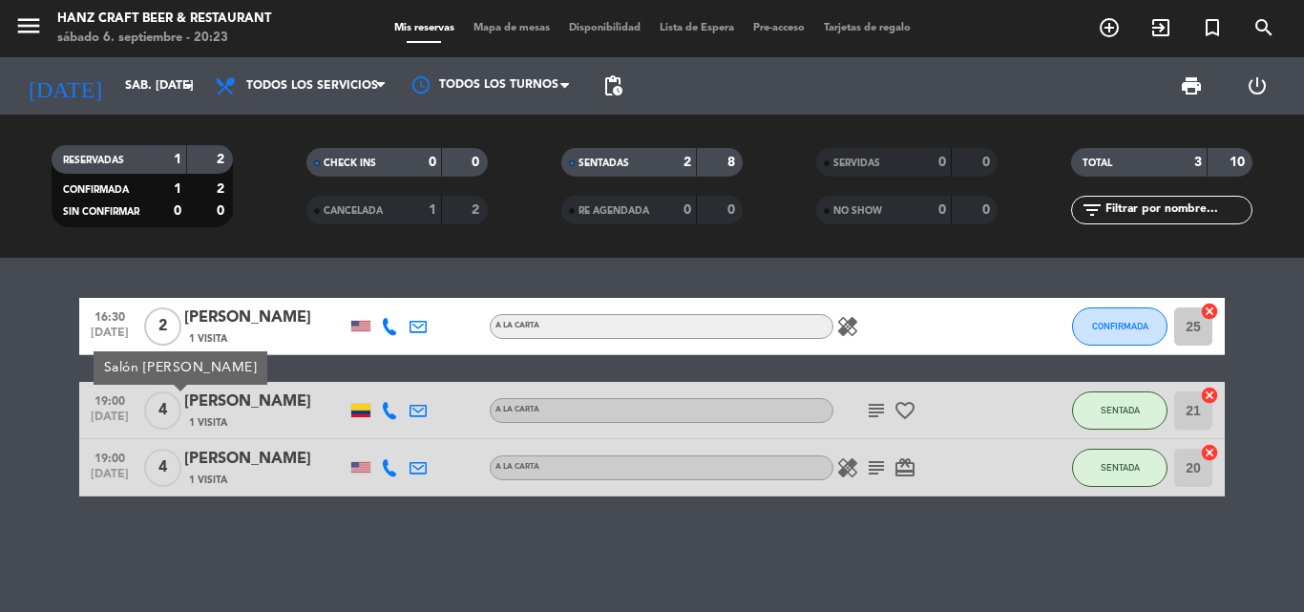
click at [168, 375] on div "Salón [PERSON_NAME]" at bounding box center [181, 367] width 174 height 33
click at [254, 368] on div "16:30 [DATE] 2 [PERSON_NAME] 1 Visita A la carta healing CONFIRMADA 25 cancel 1…" at bounding box center [652, 397] width 1146 height 199
click at [851, 467] on icon "healing" at bounding box center [847, 467] width 23 height 23
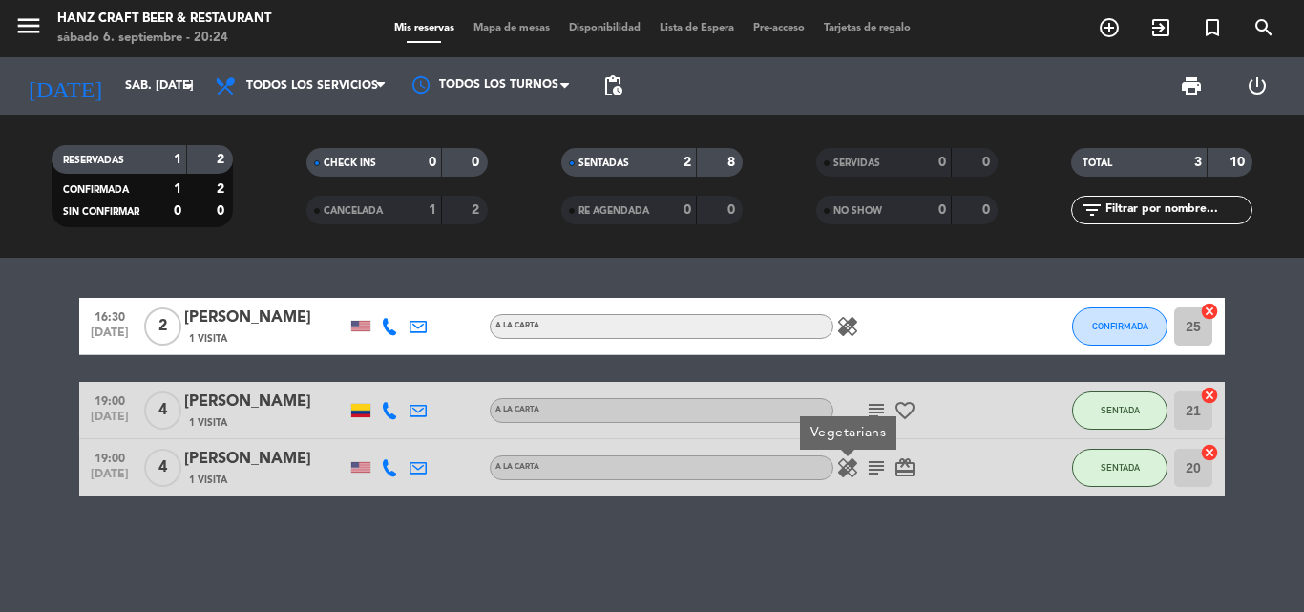
click at [876, 467] on icon "subject" at bounding box center [876, 467] width 23 height 23
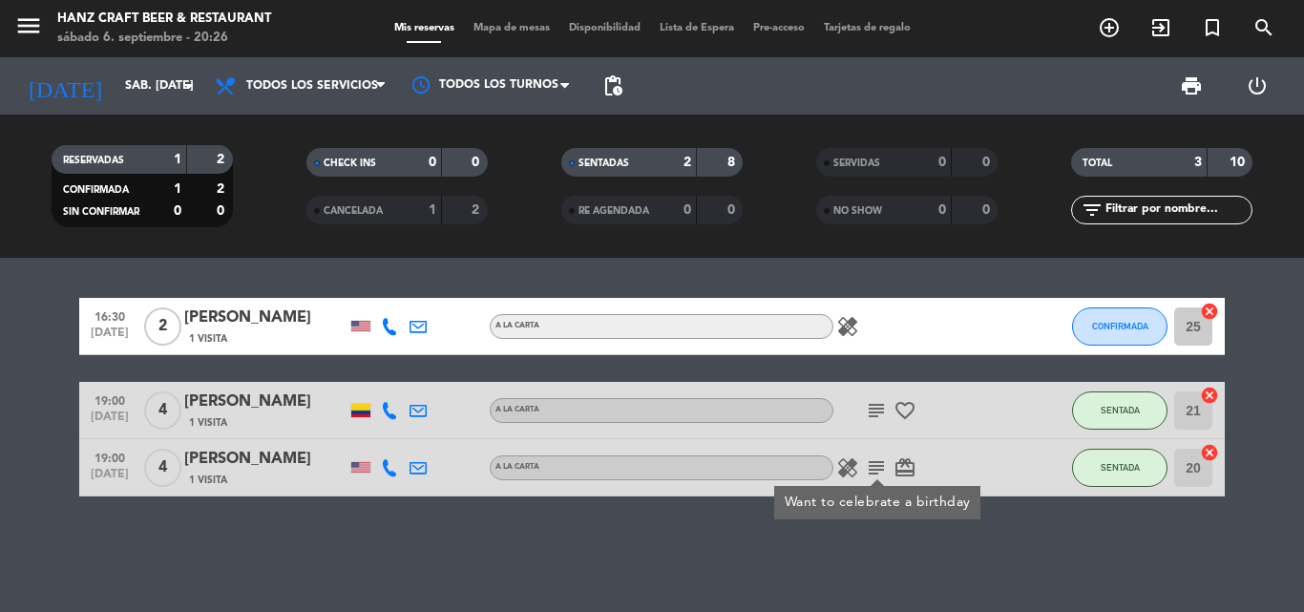
click at [963, 562] on div "16:30 [DATE] 2 [PERSON_NAME] 1 Visita A la carta healing CONFIRMADA 25 cancel 1…" at bounding box center [652, 435] width 1304 height 354
click at [68, 328] on bookings-row "16:30 [DATE] 2 [PERSON_NAME] 1 Visita A la carta healing CONFIRMADA 25 cancel 1…" at bounding box center [652, 397] width 1304 height 199
click at [865, 559] on div "16:30 [DATE] 2 [PERSON_NAME] 1 Visita A la carta healing CONFIRMADA 25 cancel 1…" at bounding box center [652, 435] width 1304 height 354
